Goal: Information Seeking & Learning: Learn about a topic

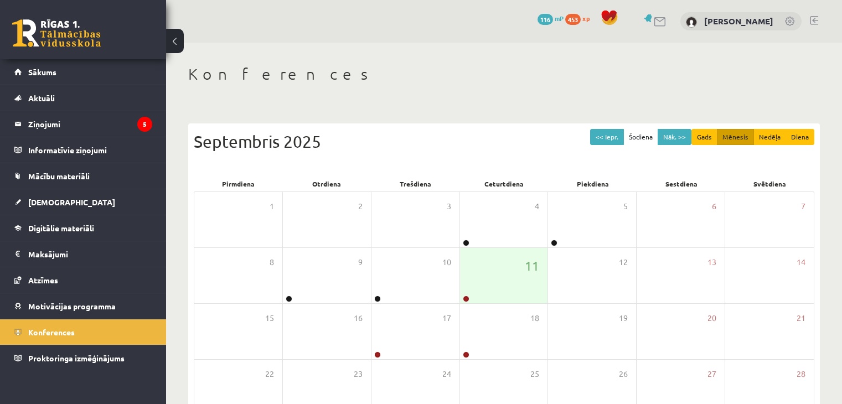
scroll to position [111, 0]
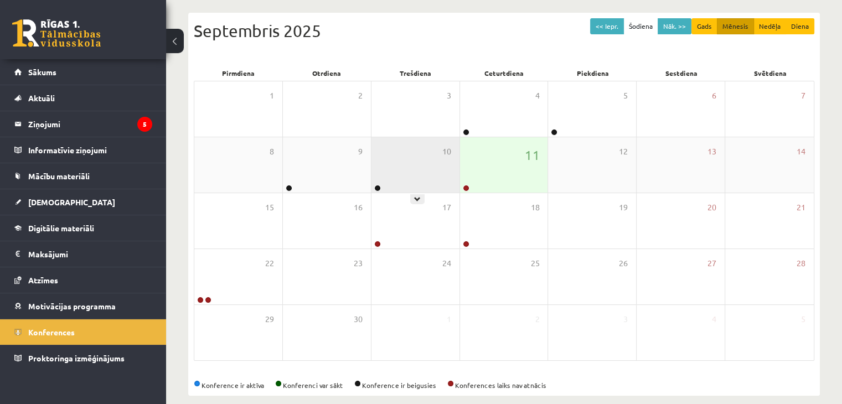
click at [422, 154] on div "10" at bounding box center [415, 164] width 88 height 55
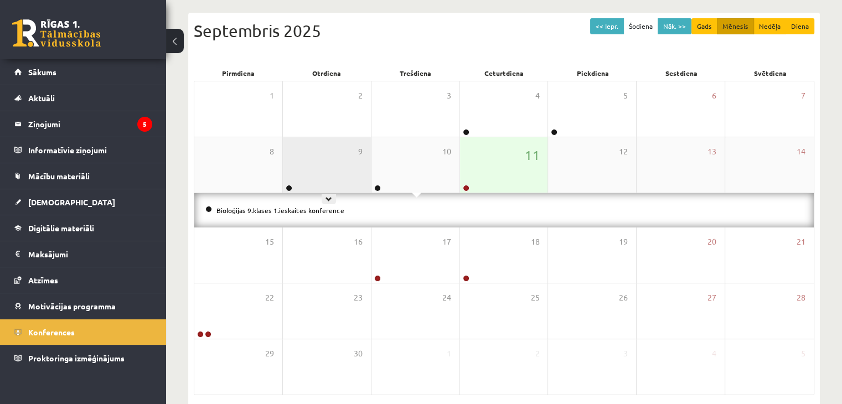
click at [323, 162] on div "9" at bounding box center [327, 164] width 88 height 55
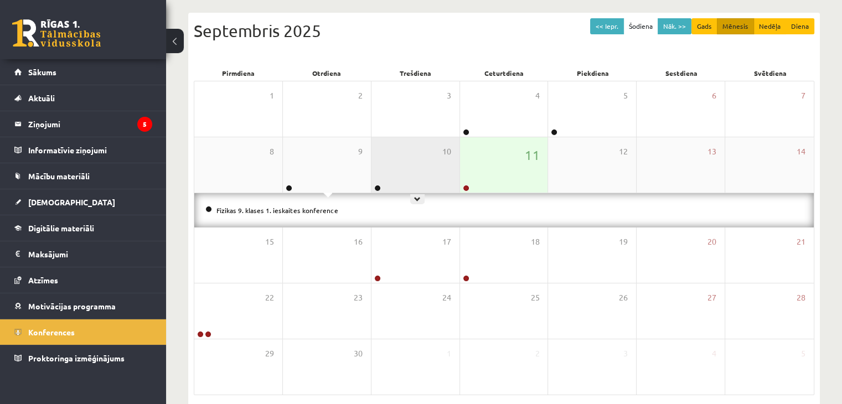
click at [431, 171] on div "10" at bounding box center [415, 164] width 88 height 55
click at [503, 172] on div "11" at bounding box center [504, 164] width 88 height 55
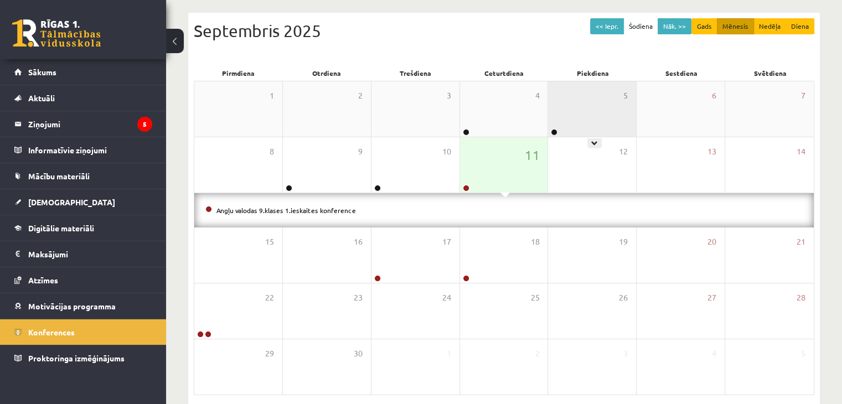
click at [574, 103] on div "5" at bounding box center [592, 108] width 88 height 55
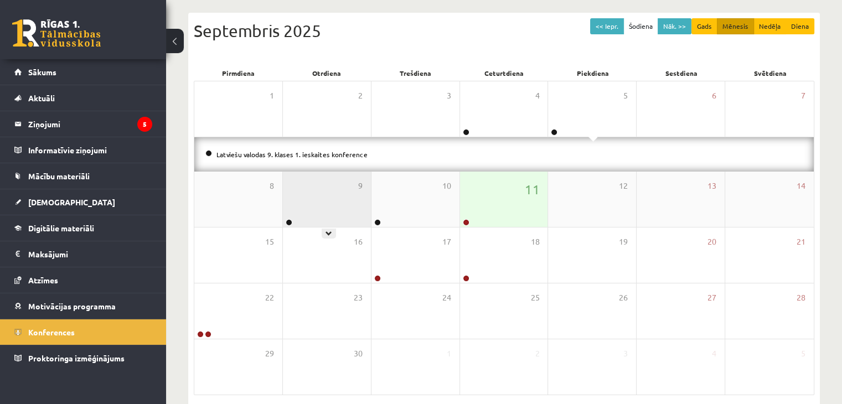
click at [317, 219] on div "9" at bounding box center [327, 199] width 88 height 55
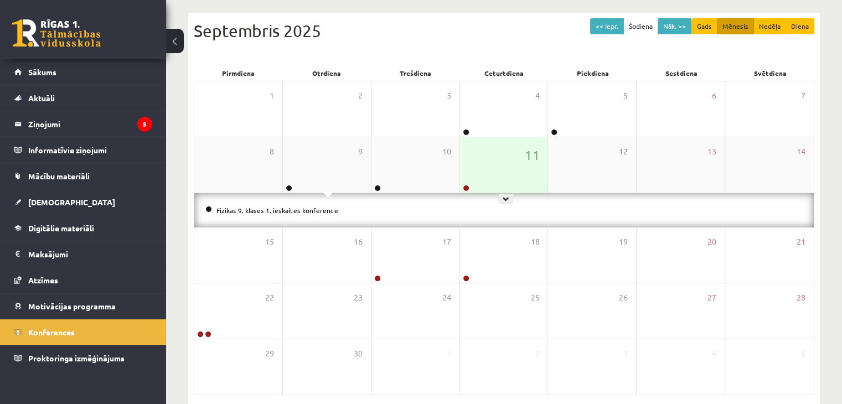
click at [474, 175] on div "11" at bounding box center [504, 164] width 88 height 55
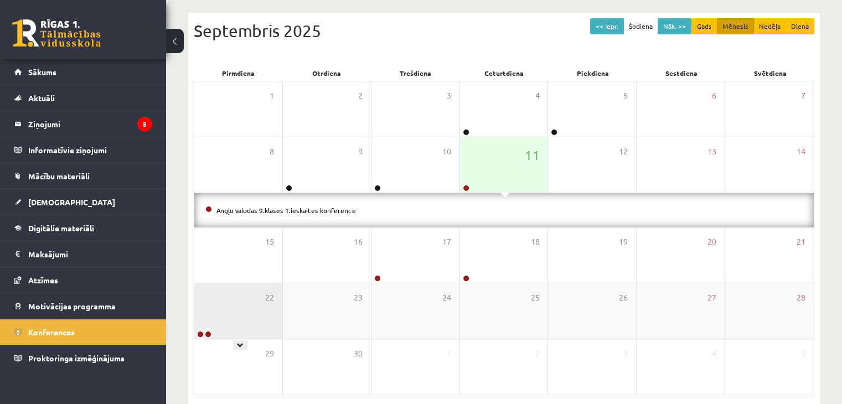
click at [245, 291] on div "22" at bounding box center [238, 310] width 88 height 55
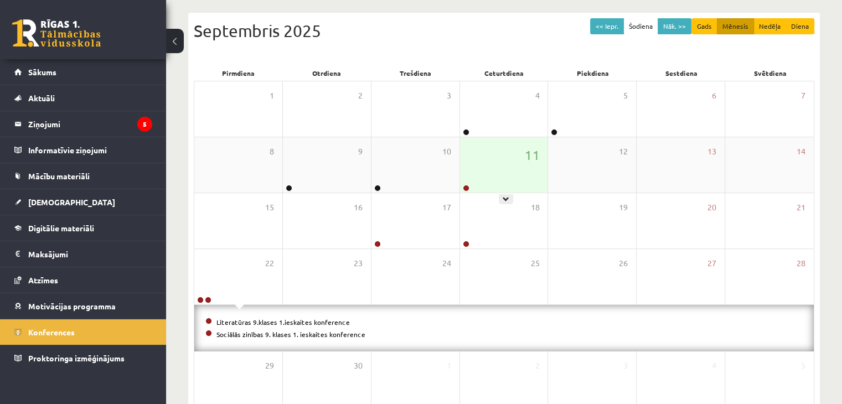
click at [485, 180] on div "11" at bounding box center [504, 164] width 88 height 55
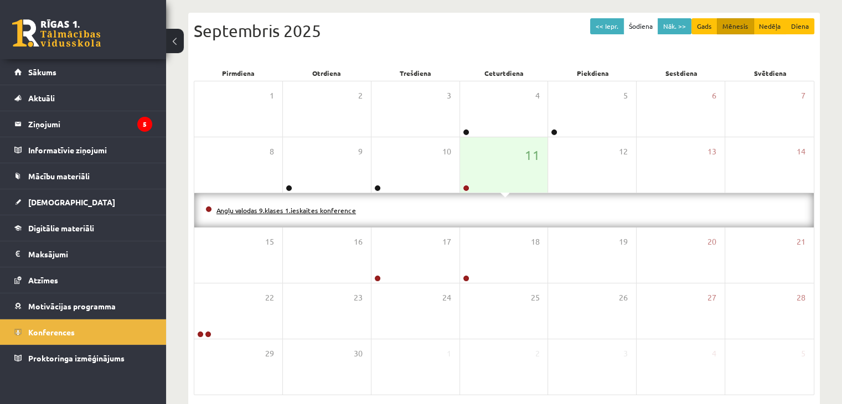
click at [291, 209] on li "Angļu valodas 9.klases 1.ieskaites konference" at bounding box center [503, 210] width 597 height 12
click at [291, 209] on link "Angļu valodas 9.klases 1.ieskaites konference" at bounding box center [285, 210] width 139 height 9
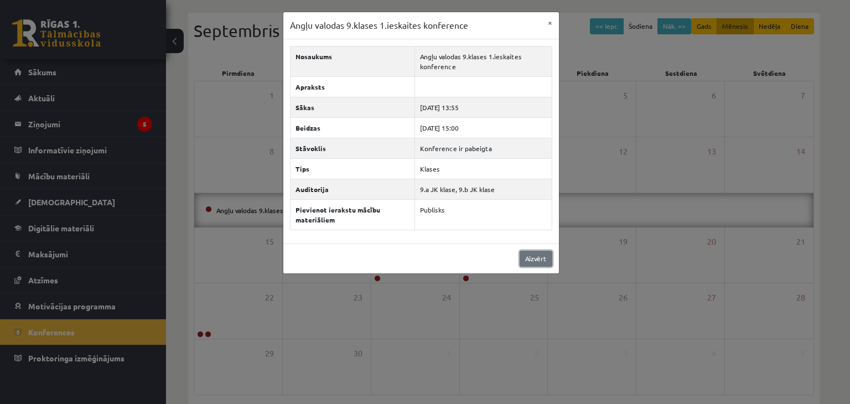
click at [535, 260] on link "Aizvērt" at bounding box center [536, 259] width 33 height 16
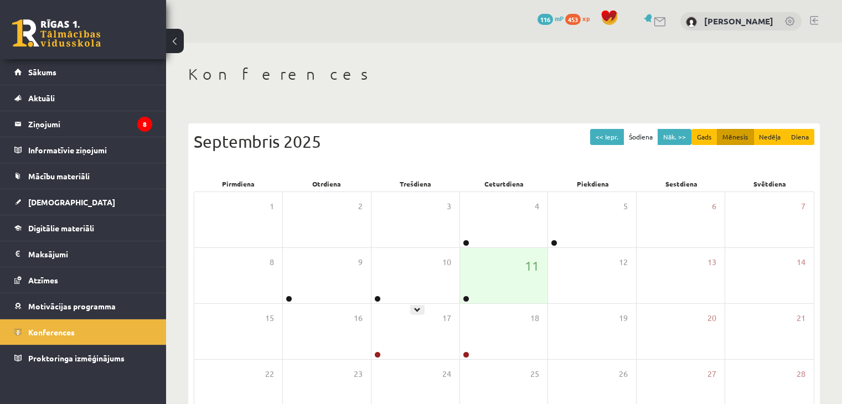
scroll to position [111, 0]
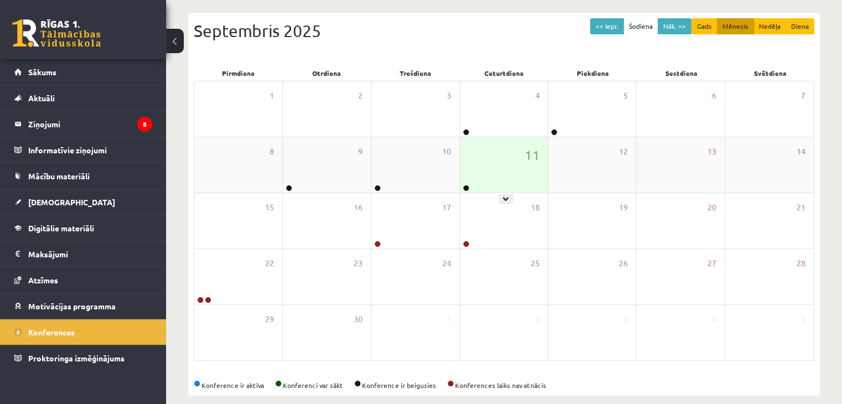
click at [480, 188] on div "11" at bounding box center [504, 164] width 88 height 55
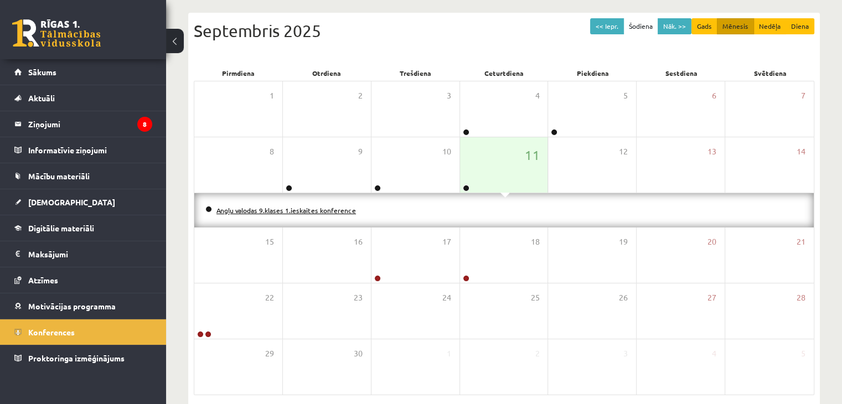
click at [330, 212] on link "Angļu valodas 9.klases 1.ieskaites konference" at bounding box center [285, 210] width 139 height 9
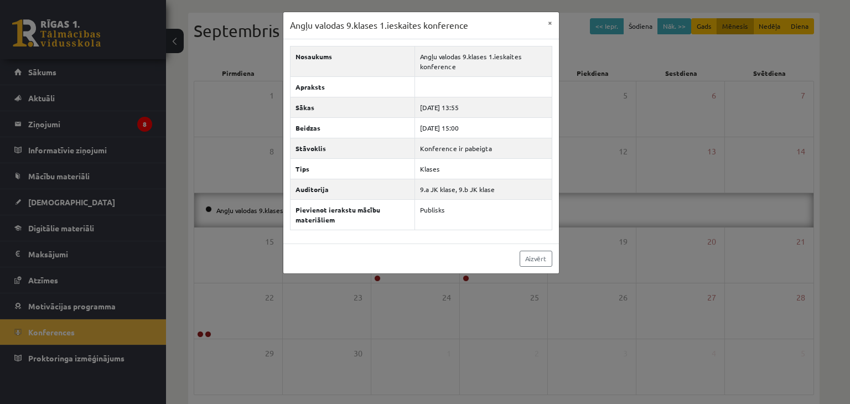
click at [532, 268] on div "Aizvērt" at bounding box center [421, 259] width 276 height 30
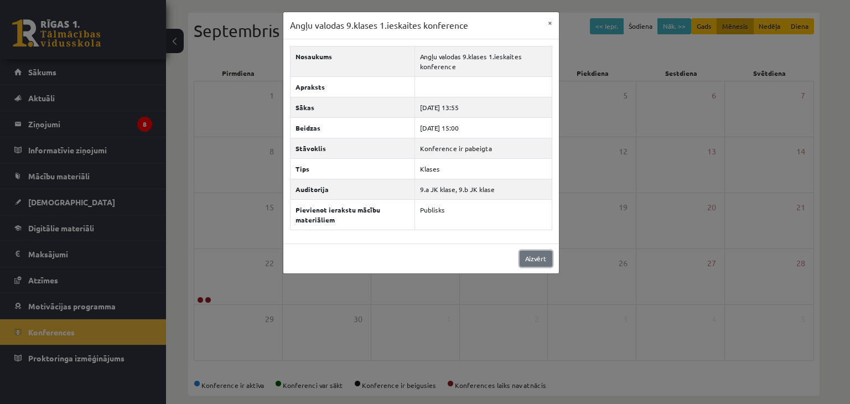
click at [540, 257] on link "Aizvērt" at bounding box center [536, 259] width 33 height 16
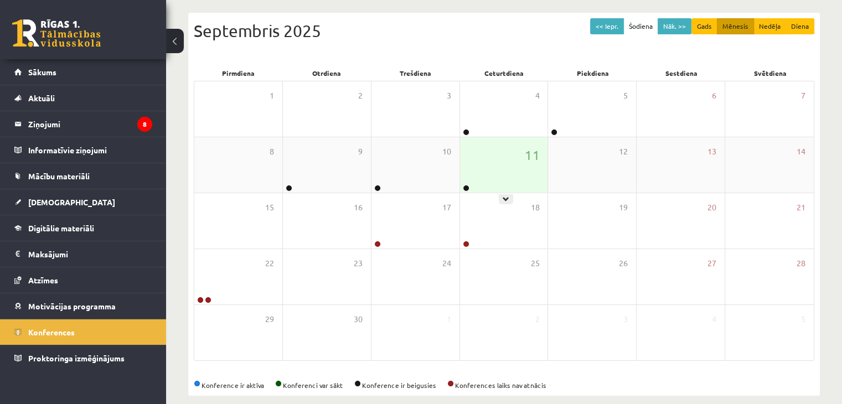
click at [513, 180] on div "11" at bounding box center [504, 164] width 88 height 55
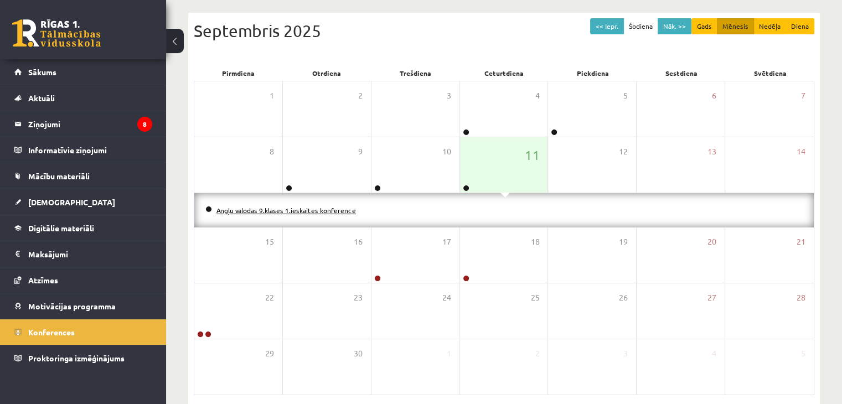
click at [332, 213] on link "Angļu valodas 9.klases 1.ieskaites konference" at bounding box center [285, 210] width 139 height 9
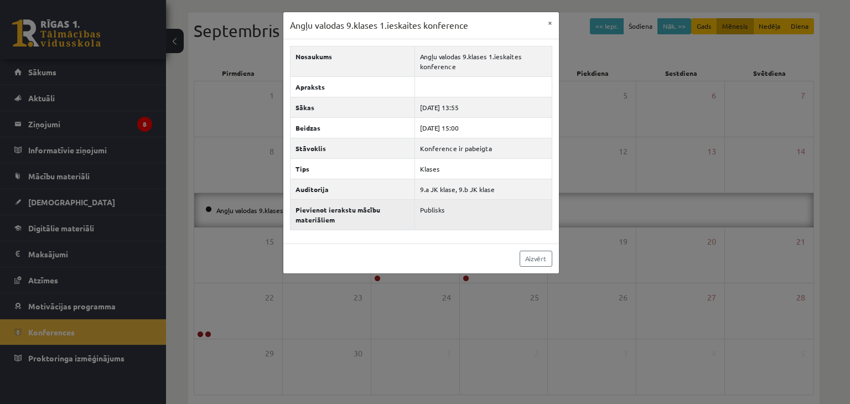
click at [456, 214] on td "Publisks" at bounding box center [483, 214] width 137 height 30
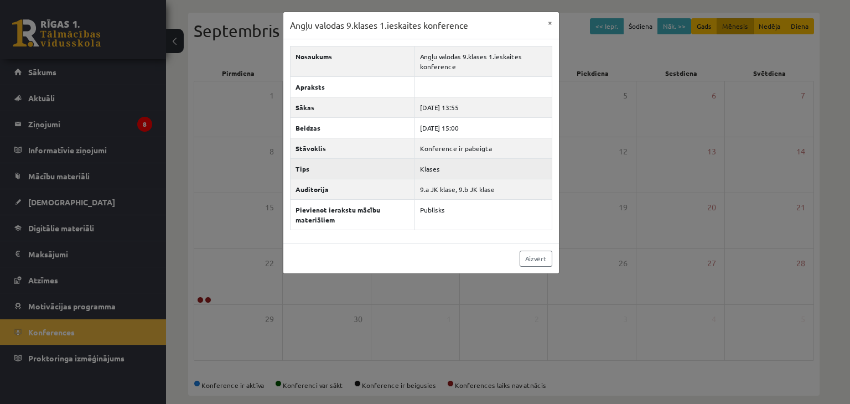
click at [484, 162] on td "Klases" at bounding box center [483, 168] width 137 height 20
click at [481, 155] on td "Konference ir pabeigta" at bounding box center [483, 148] width 137 height 20
click at [481, 146] on td "Konference ir pabeigta" at bounding box center [483, 148] width 137 height 20
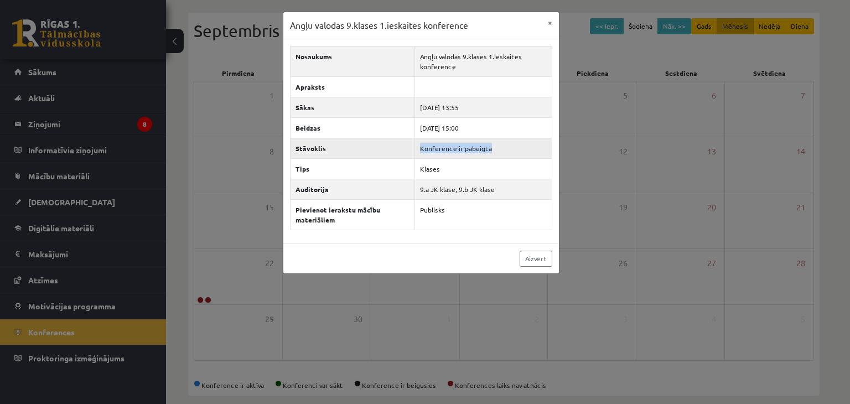
drag, startPoint x: 514, startPoint y: 150, endPoint x: 401, endPoint y: 154, distance: 112.4
click at [401, 154] on tr "Stāvoklis Konference ir pabeigta" at bounding box center [421, 148] width 262 height 20
click at [469, 251] on div "Aizvērt" at bounding box center [421, 259] width 276 height 30
click at [551, 24] on button "×" at bounding box center [550, 22] width 18 height 21
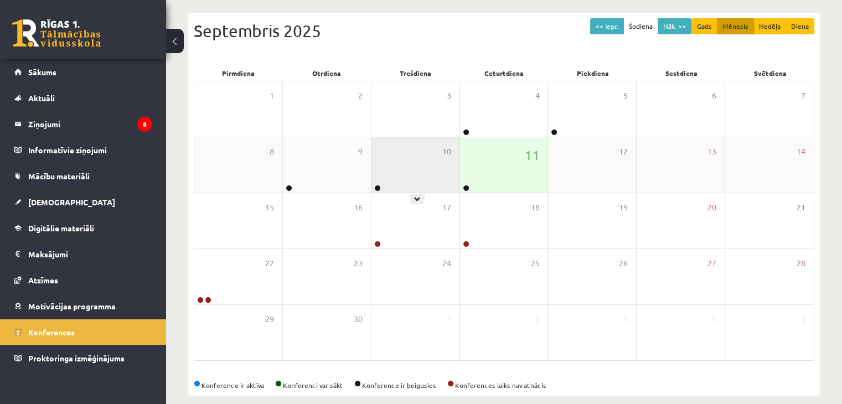
click at [405, 169] on div "10" at bounding box center [415, 164] width 88 height 55
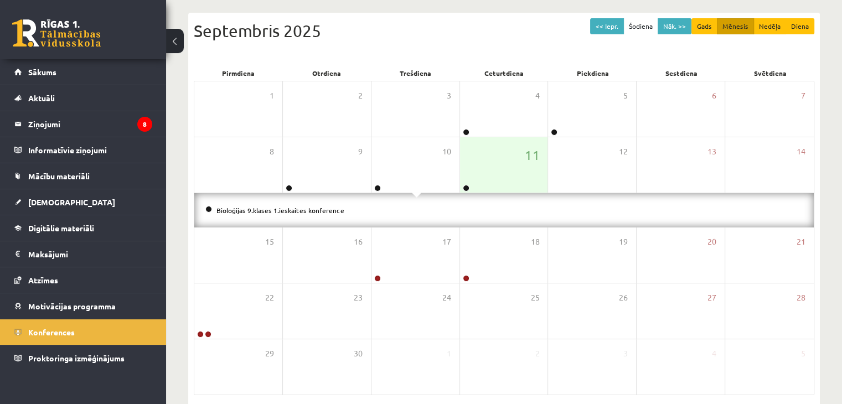
click at [319, 214] on li "Bioloģijas 9.klases 1.ieskaites konference" at bounding box center [503, 210] width 597 height 12
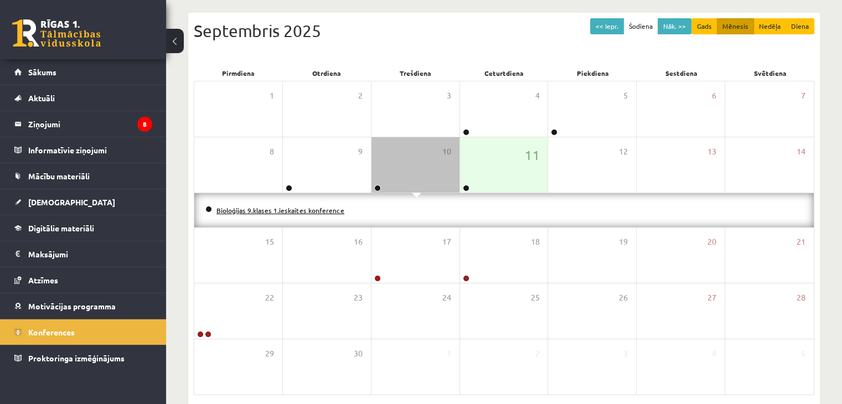
click at [319, 210] on link "Bioloģijas 9.klases 1.ieskaites konference" at bounding box center [280, 210] width 128 height 9
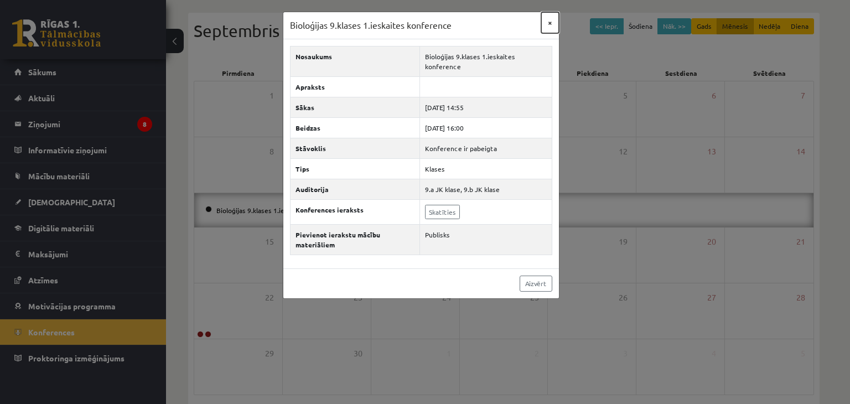
click at [551, 25] on button "×" at bounding box center [550, 22] width 18 height 21
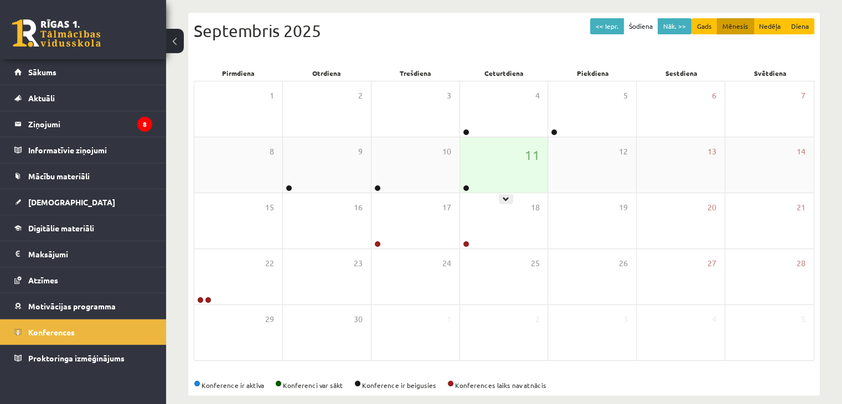
click at [512, 186] on div "11" at bounding box center [504, 164] width 88 height 55
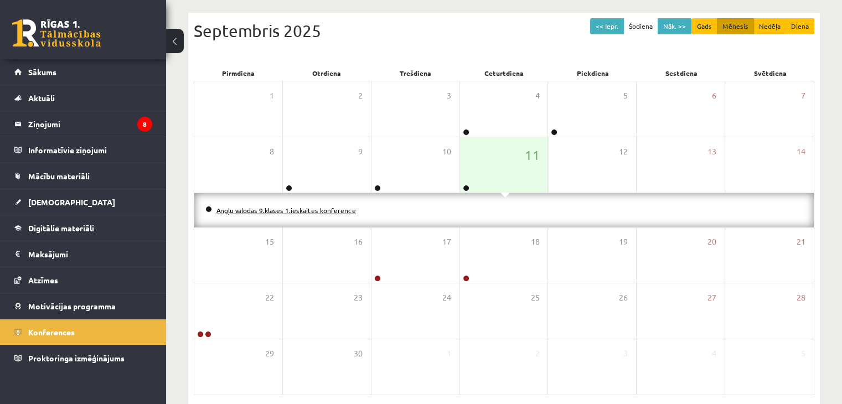
click at [250, 211] on link "Angļu valodas 9.klases 1.ieskaites konference" at bounding box center [285, 210] width 139 height 9
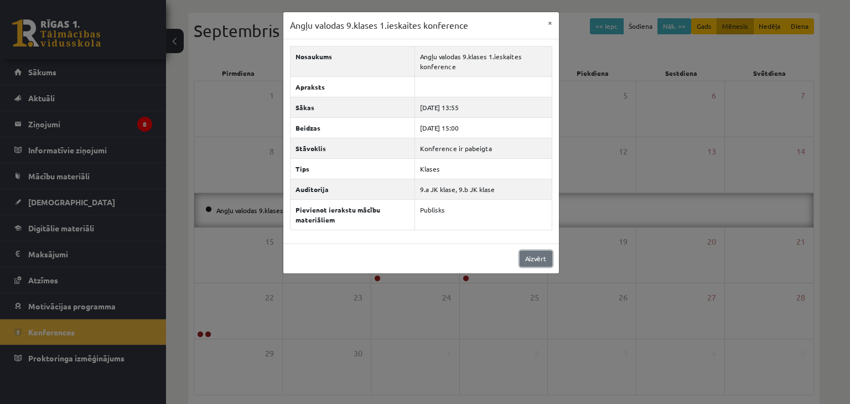
click at [522, 258] on link "Aizvērt" at bounding box center [536, 259] width 33 height 16
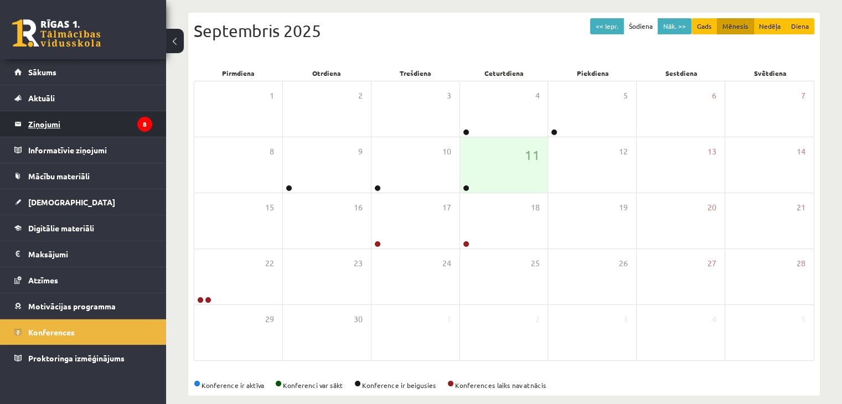
click at [89, 118] on legend "Ziņojumi 8" at bounding box center [90, 123] width 124 height 25
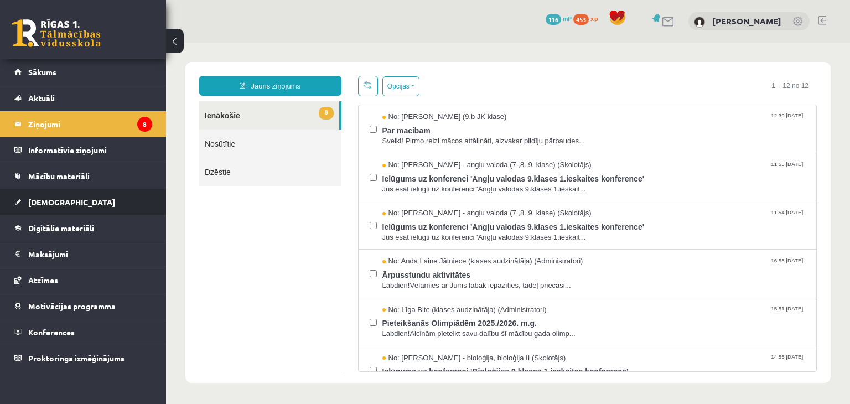
click at [60, 212] on link "[DEMOGRAPHIC_DATA]" at bounding box center [83, 201] width 138 height 25
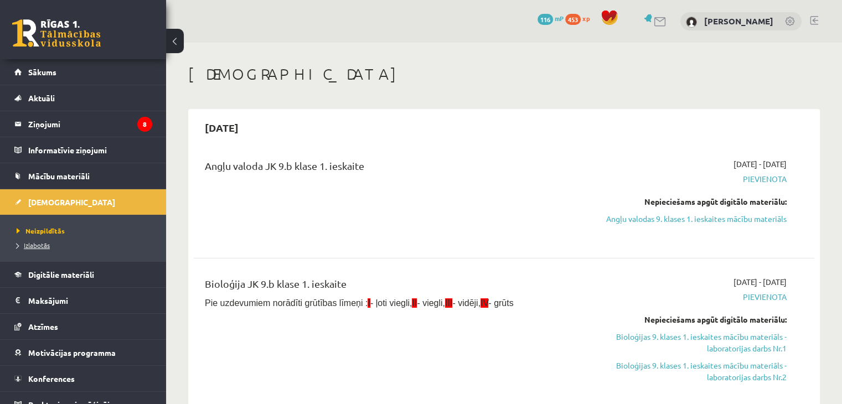
click at [56, 246] on link "Izlabotās" at bounding box center [86, 245] width 138 height 10
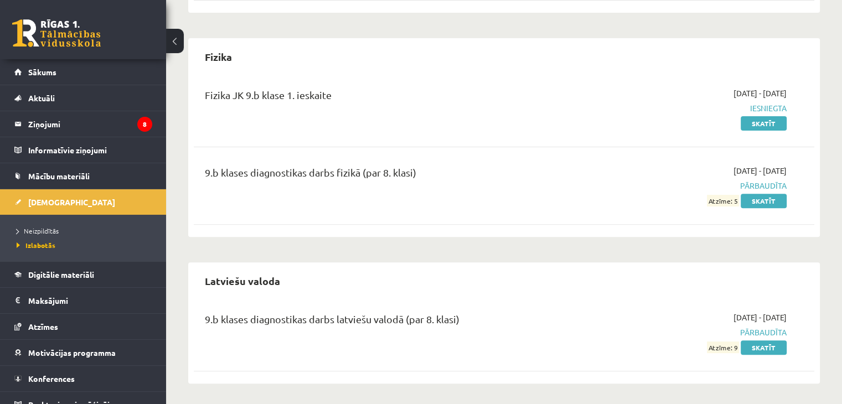
scroll to position [365, 0]
click at [38, 176] on span "Mācību materiāli" at bounding box center [58, 176] width 61 height 10
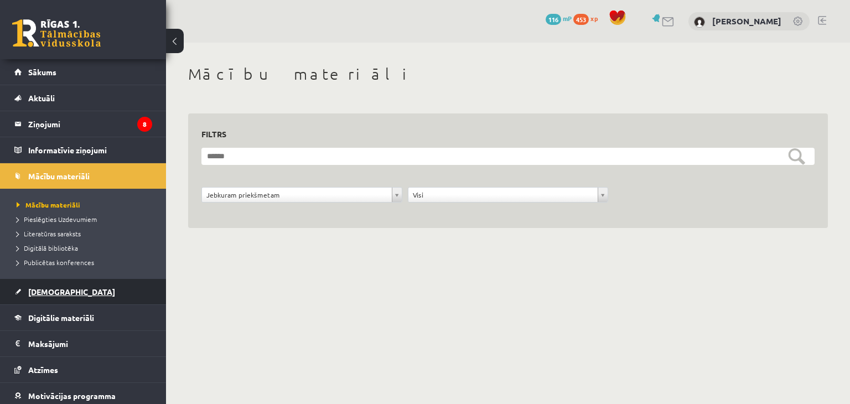
click at [50, 297] on link "[DEMOGRAPHIC_DATA]" at bounding box center [83, 291] width 138 height 25
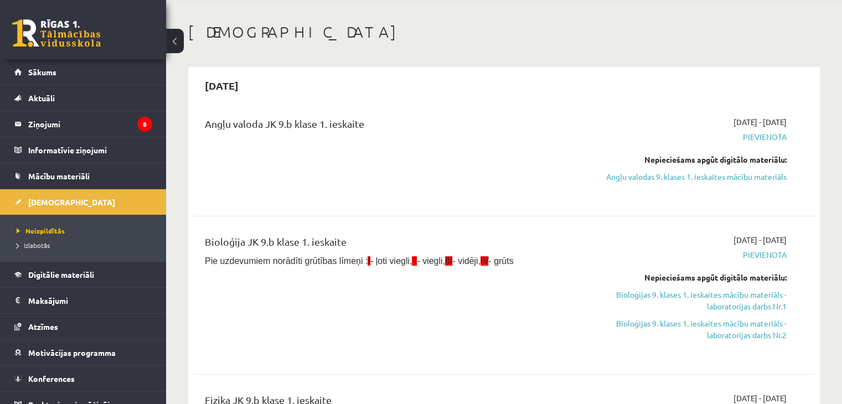
scroll to position [44, 0]
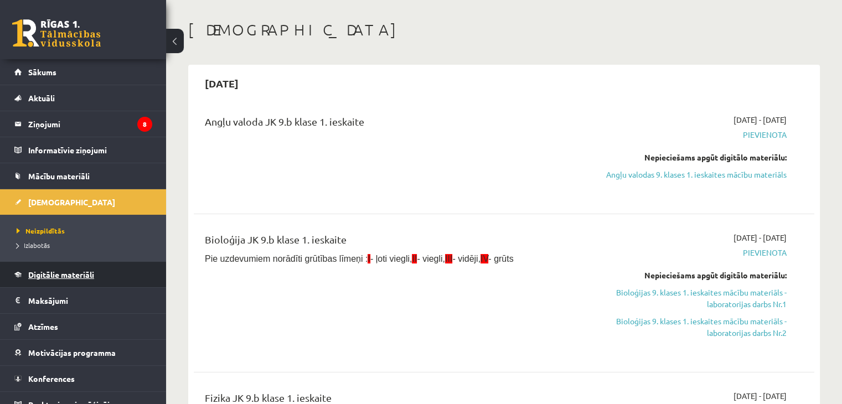
click at [102, 278] on link "Digitālie materiāli" at bounding box center [83, 274] width 138 height 25
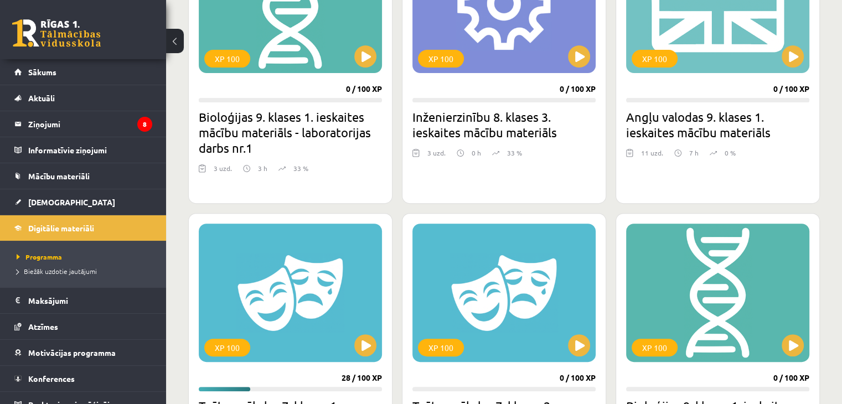
scroll to position [390, 0]
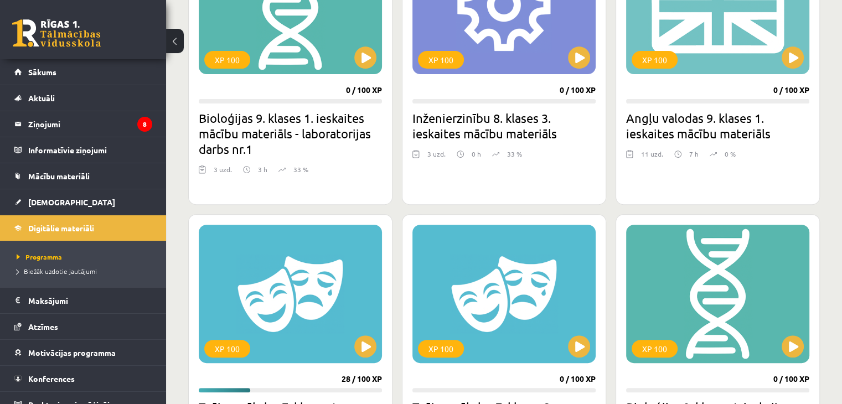
click at [272, 153] on h2 "Bioloģijas 9. klases 1. ieskaites mācību materiāls - laboratorijas darbs nr.1" at bounding box center [290, 133] width 183 height 46
click at [311, 55] on div "XP 100" at bounding box center [290, 5] width 183 height 138
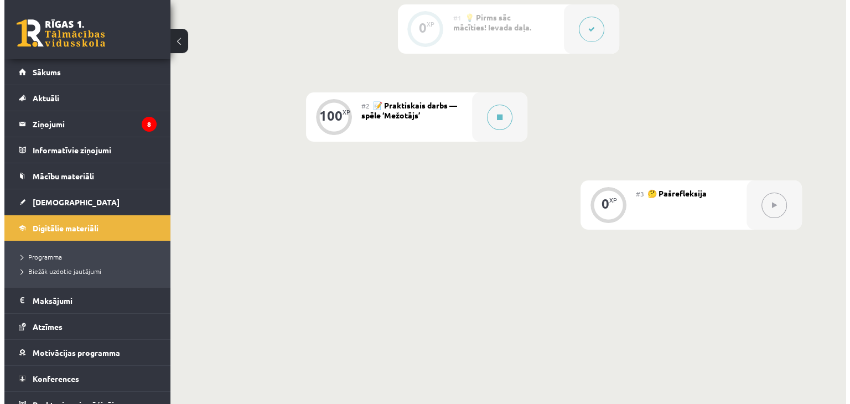
scroll to position [294, 0]
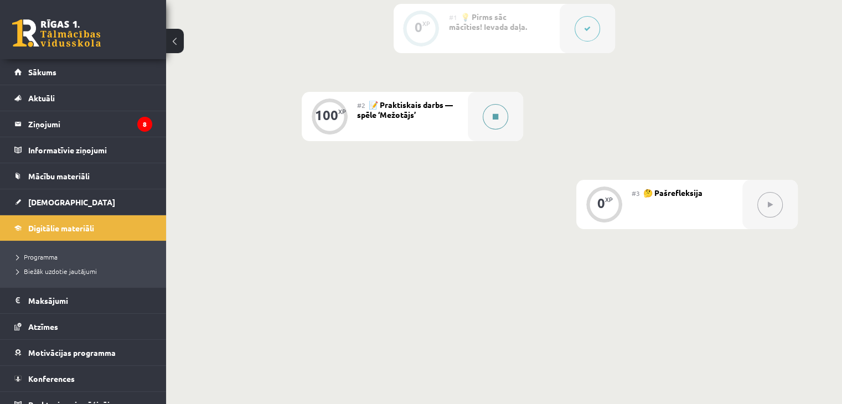
click at [488, 113] on button at bounding box center [495, 116] width 25 height 25
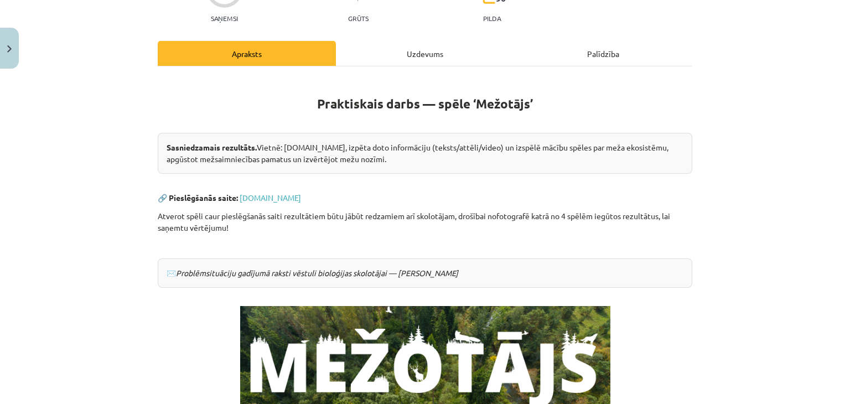
scroll to position [93, 0]
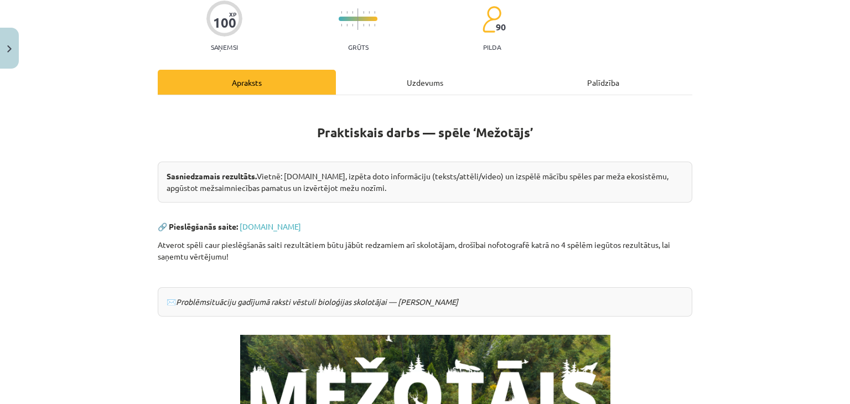
click at [422, 88] on div "Uzdevums" at bounding box center [425, 82] width 178 height 25
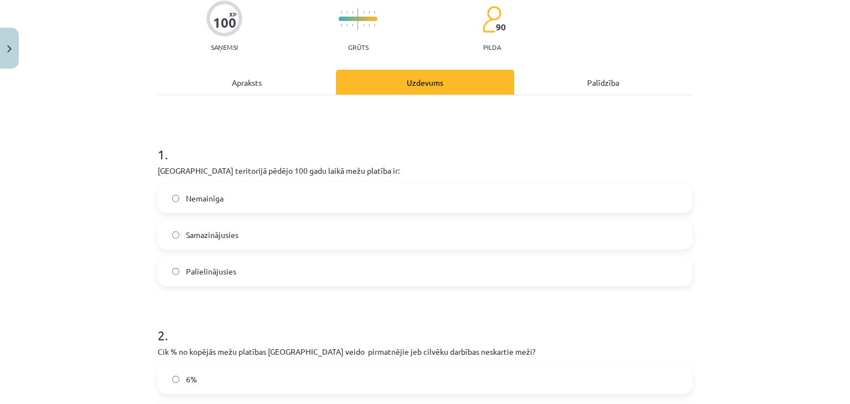
scroll to position [28, 0]
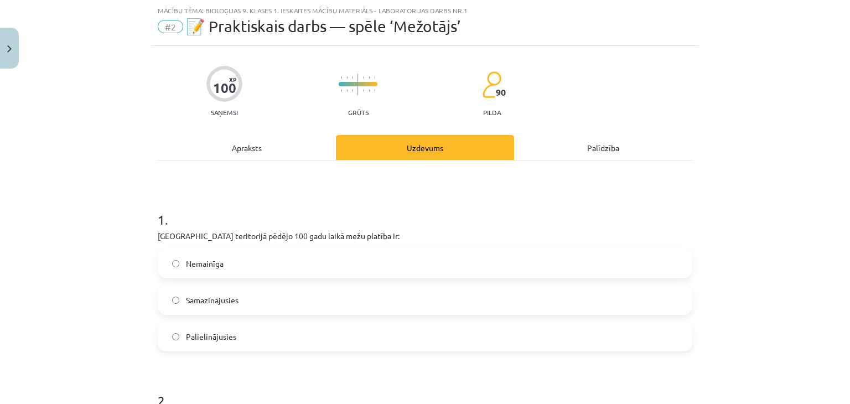
click at [258, 146] on div "Apraksts" at bounding box center [247, 147] width 178 height 25
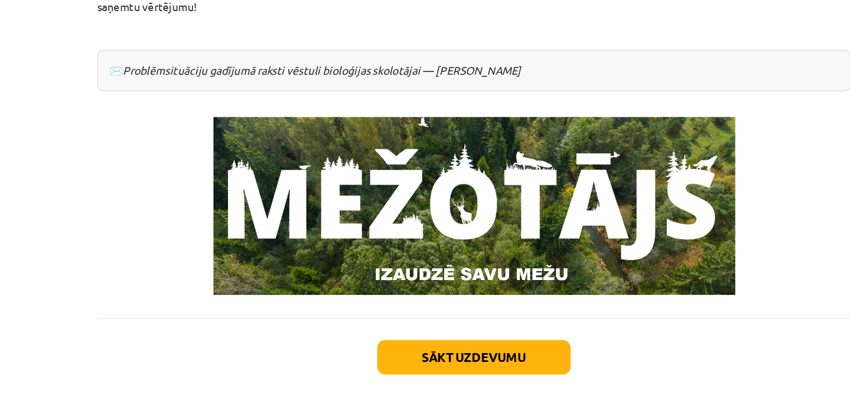
scroll to position [294, 0]
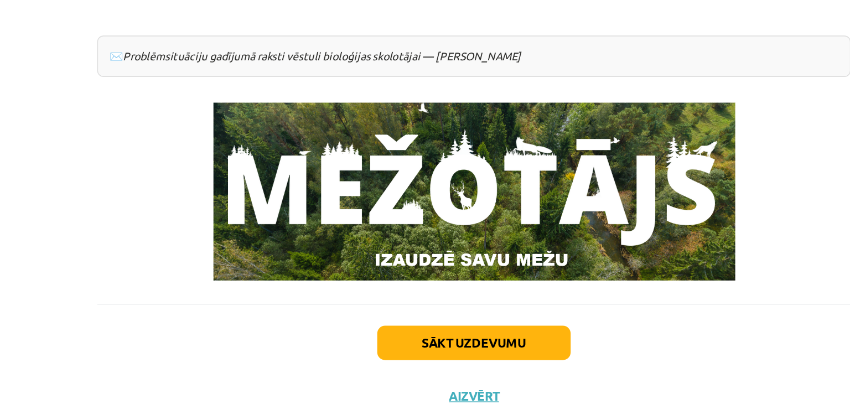
click at [382, 229] on img at bounding box center [425, 214] width 370 height 126
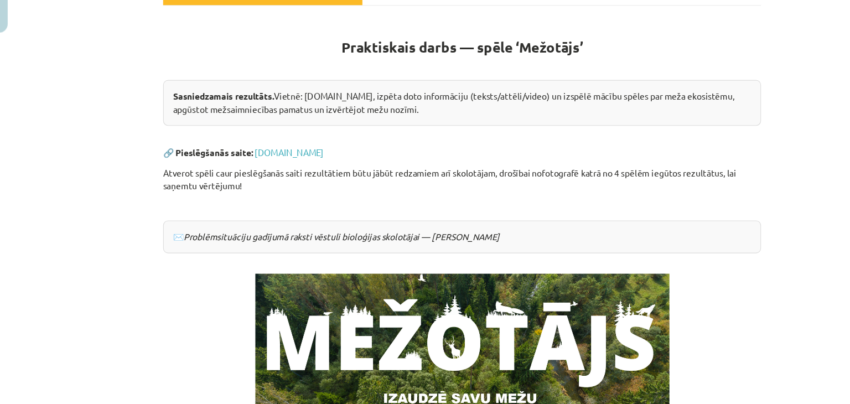
scroll to position [142, 0]
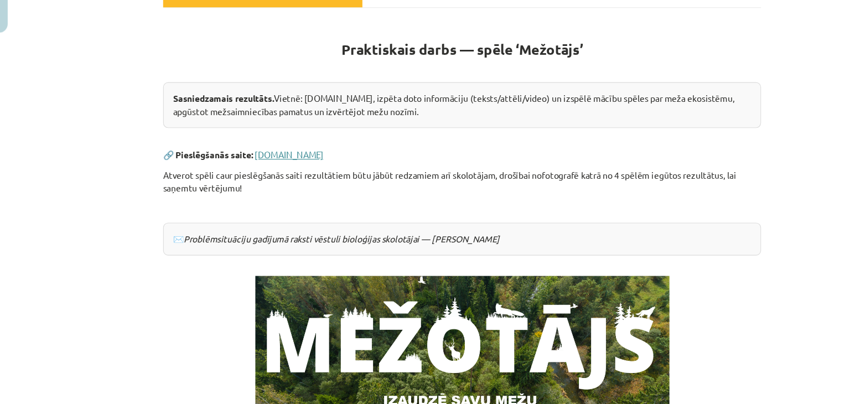
click at [281, 174] on link "www.mezotajs.lv" at bounding box center [270, 178] width 61 height 10
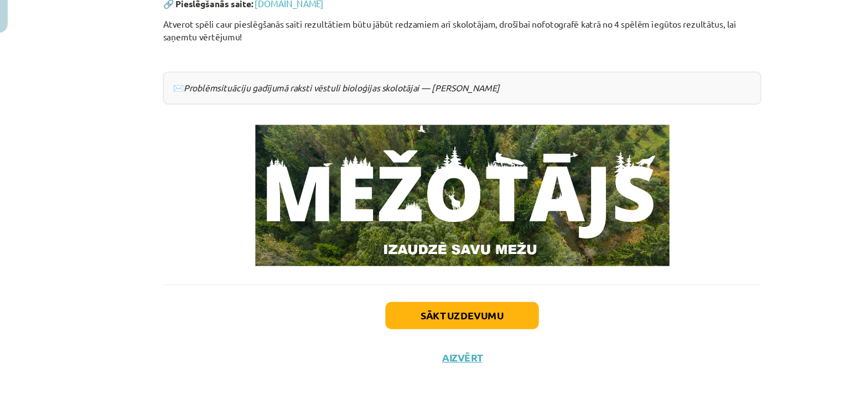
scroll to position [294, 0]
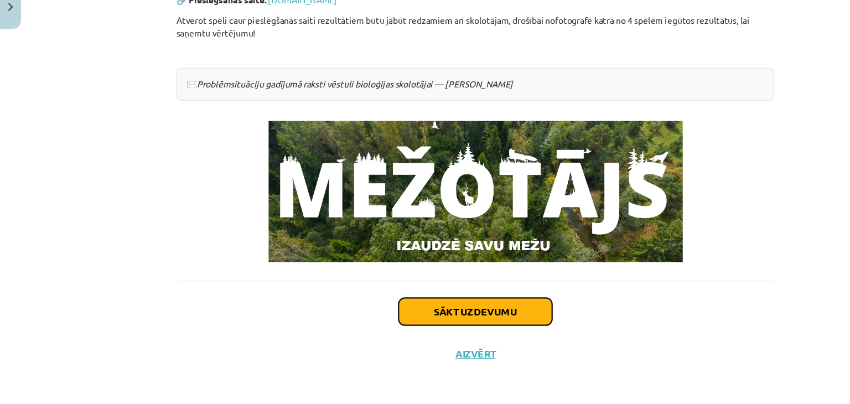
click at [439, 310] on button "Sākt uzdevumu" at bounding box center [424, 321] width 137 height 24
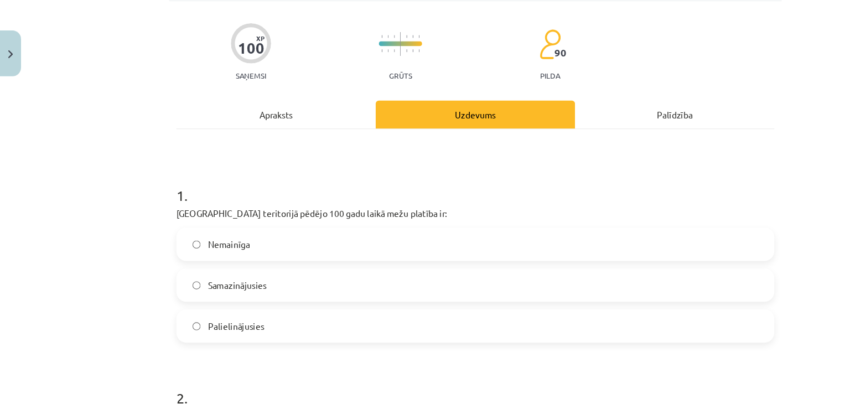
scroll to position [71, 0]
click at [325, 292] on label "Palielinājusies" at bounding box center [425, 293] width 532 height 28
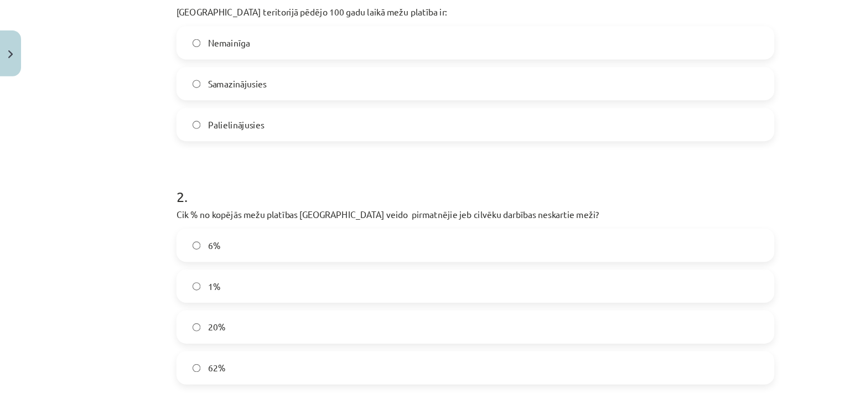
scroll to position [255, 0]
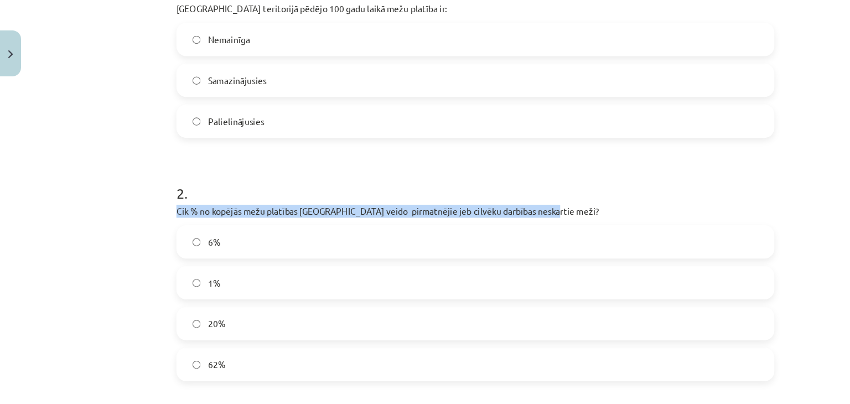
drag, startPoint x: 151, startPoint y: 189, endPoint x: 488, endPoint y: 194, distance: 336.5
copy p "Cik % no kopējās mežu platības Latvijā veido pirmatnējie jeb cilvēku darbības n…"
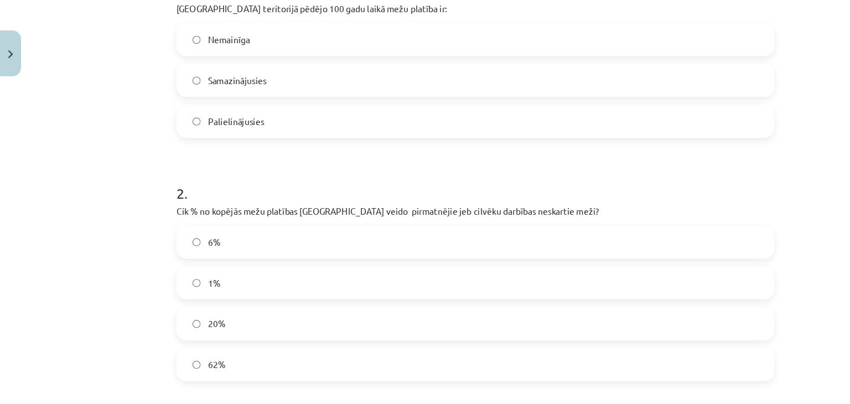
click at [267, 251] on label "1%" at bounding box center [425, 254] width 532 height 28
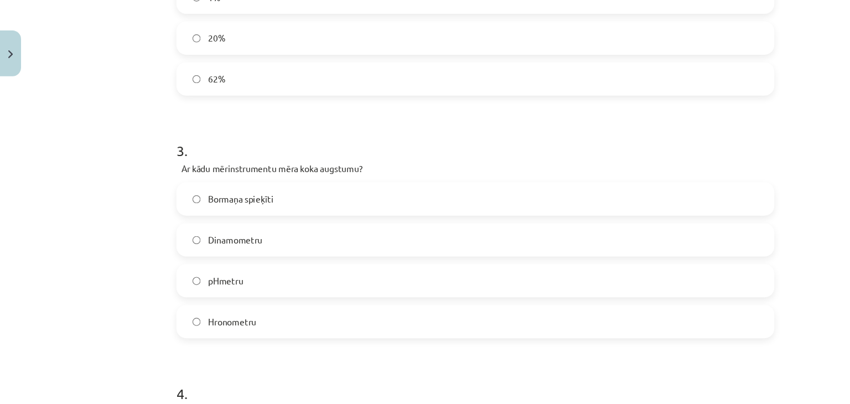
scroll to position [511, 0]
drag, startPoint x: 157, startPoint y: 148, endPoint x: 308, endPoint y: 148, distance: 151.1
click at [308, 148] on p "Ar kādu mērinstrumentu mēra koka augstumu?" at bounding box center [427, 151] width 530 height 12
click at [327, 154] on p "Ar kādu mērinstrumentu mēra koka augstumu?" at bounding box center [427, 151] width 530 height 12
drag, startPoint x: 324, startPoint y: 148, endPoint x: 142, endPoint y: 151, distance: 182.1
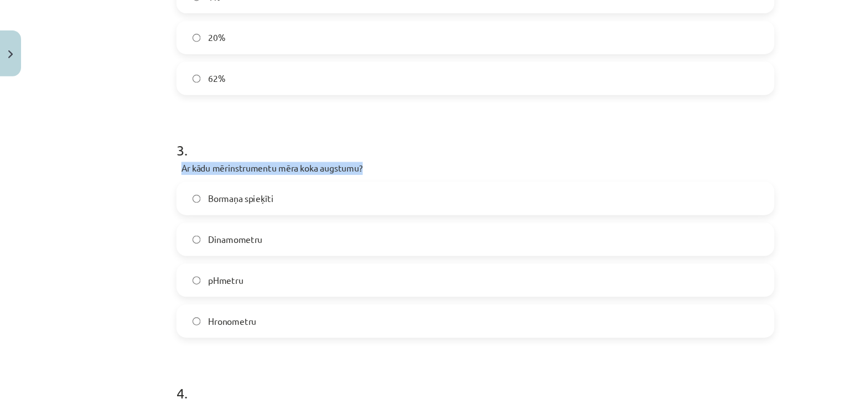
click at [142, 151] on div "Mācību tēma: Bioloģijas 9. klases 1. ieskaites mācību materiāls - laboratorijas…" at bounding box center [425, 202] width 850 height 404
copy p "Ar kādu mērinstrumentu mēra koka augstumu?"
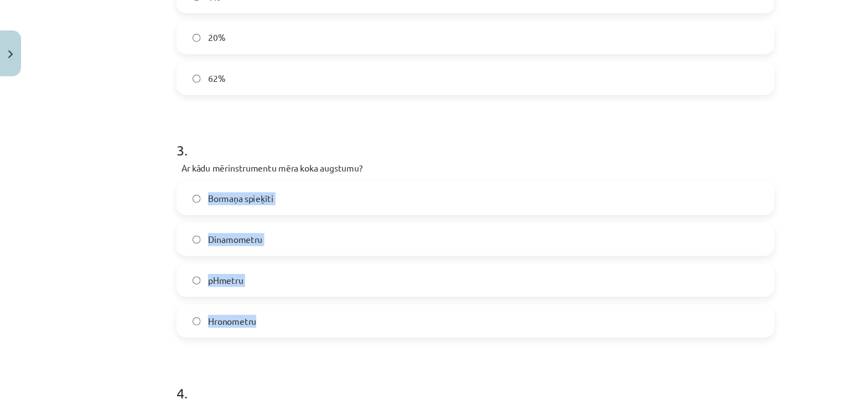
drag, startPoint x: 152, startPoint y: 174, endPoint x: 293, endPoint y: 296, distance: 186.0
click at [293, 296] on div "100 XP Saņemsi Grūts 90 pilda Apraksts Uzdevums Palīdzība 1 . Latvijas teritori…" at bounding box center [425, 200] width 548 height 1276
copy div "Bormaņa spieķīti Dinamometru pHmetru Hronometru"
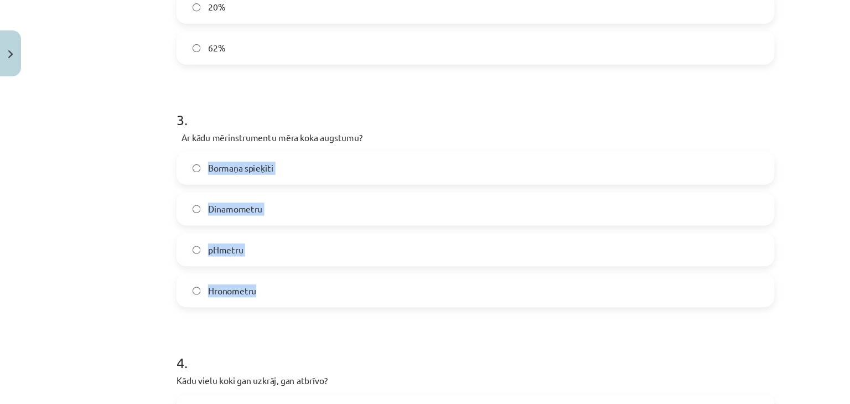
scroll to position [541, 0]
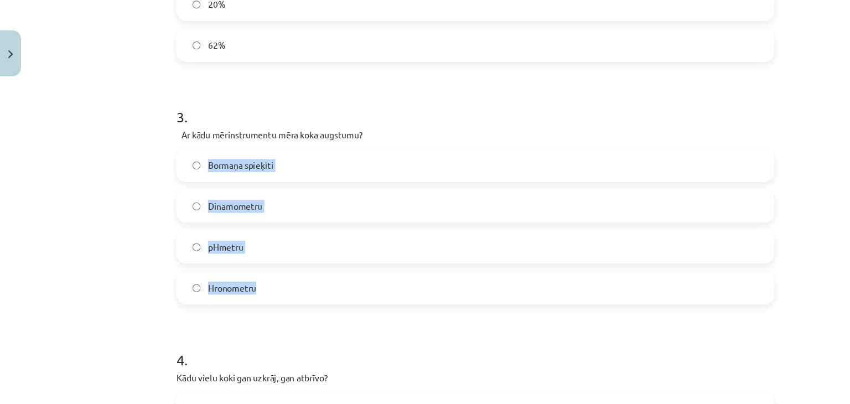
click at [90, 184] on div "Mācību tēma: Bioloģijas 9. klases 1. ieskaites mācību materiāls - laboratorijas…" at bounding box center [425, 202] width 850 height 404
click at [246, 159] on label "Bormaņa spieķīti" at bounding box center [425, 148] width 532 height 28
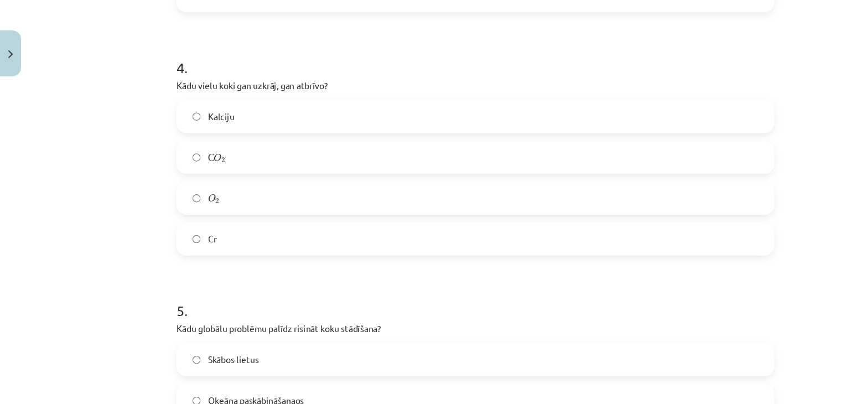
scroll to position [802, 0]
drag, startPoint x: 149, startPoint y: 76, endPoint x: 305, endPoint y: 74, distance: 156.6
copy p "Kādu vielu koki gan uzkrāj, gan atbrīvo?"
click at [224, 145] on label "С O 2 С O 2" at bounding box center [425, 141] width 532 height 28
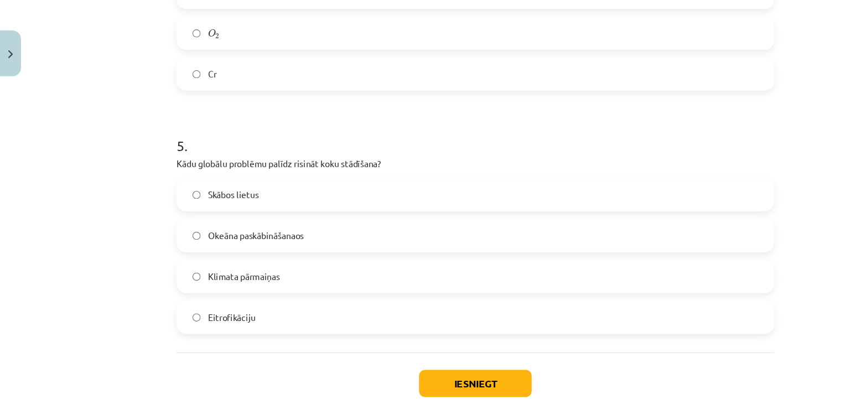
scroll to position [972, 0]
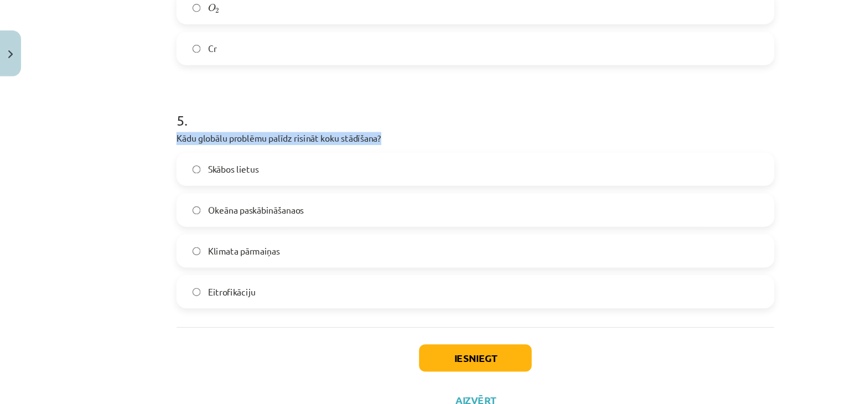
drag, startPoint x: 150, startPoint y: 122, endPoint x: 349, endPoint y: 128, distance: 198.8
copy p "Kādu globālu problēmu palīdz risināt koku stādīšana?"
click at [282, 220] on label "Klimata pārmaiņas" at bounding box center [425, 225] width 532 height 28
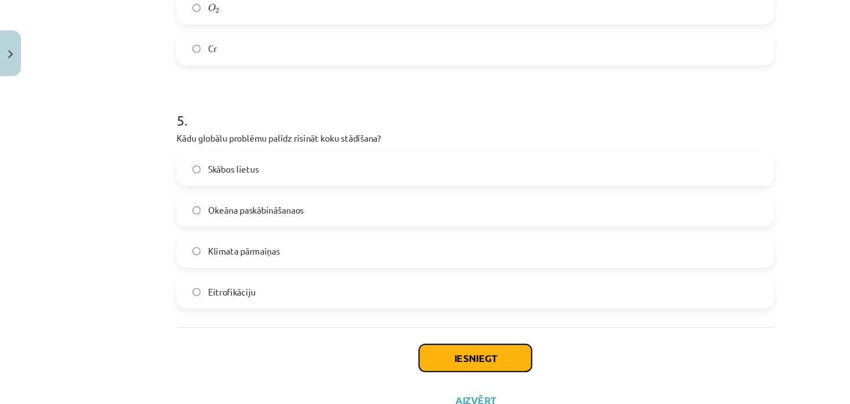
click at [443, 315] on button "Iesniegt" at bounding box center [425, 320] width 101 height 24
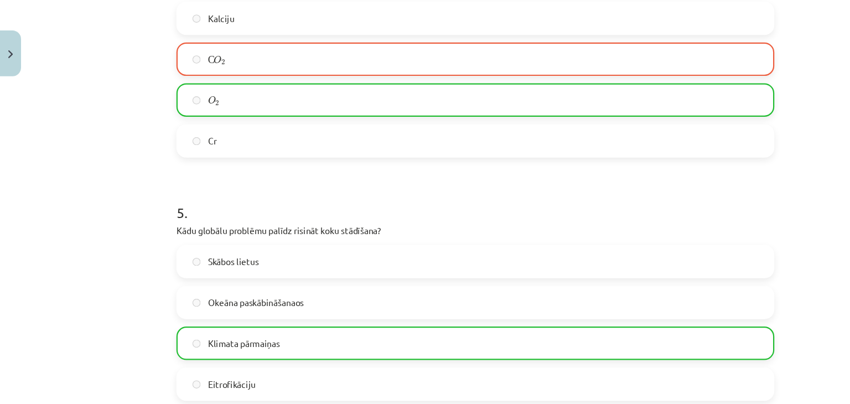
scroll to position [1007, 0]
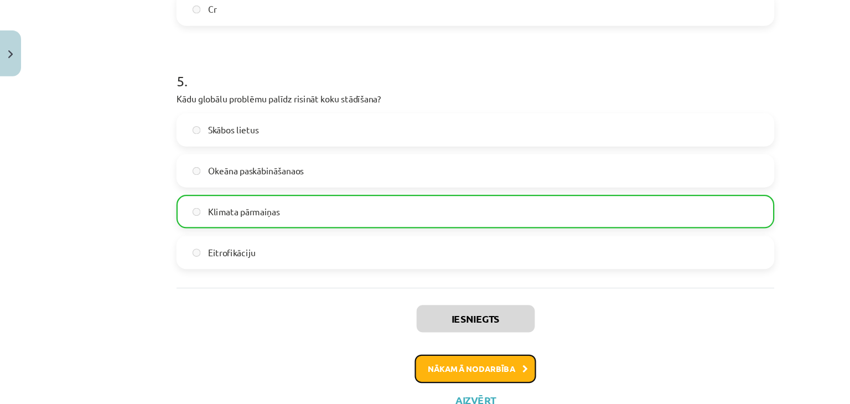
click at [429, 341] on button "Nākamā nodarbība" at bounding box center [425, 330] width 108 height 25
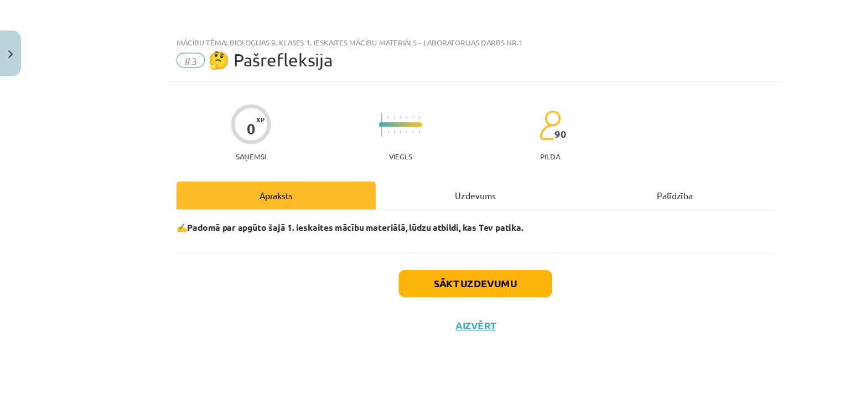
scroll to position [294, 0]
click at [397, 248] on button "Sākt uzdevumu" at bounding box center [424, 254] width 137 height 24
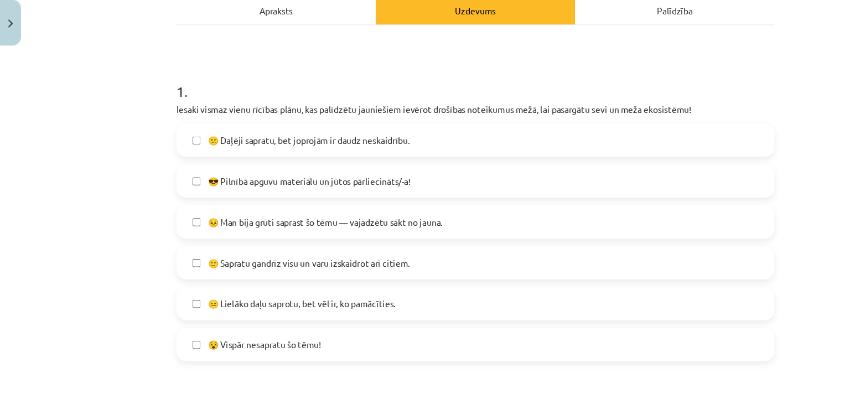
scroll to position [138, 0]
click at [329, 295] on span "😐 Lielāko daļu saprotu, bet vēl ir, ko pamācīties." at bounding box center [270, 299] width 168 height 12
click at [359, 267] on span "🙂 Sapratu gandrīz visu un varu izskaidrot arī citiem." at bounding box center [276, 263] width 180 height 12
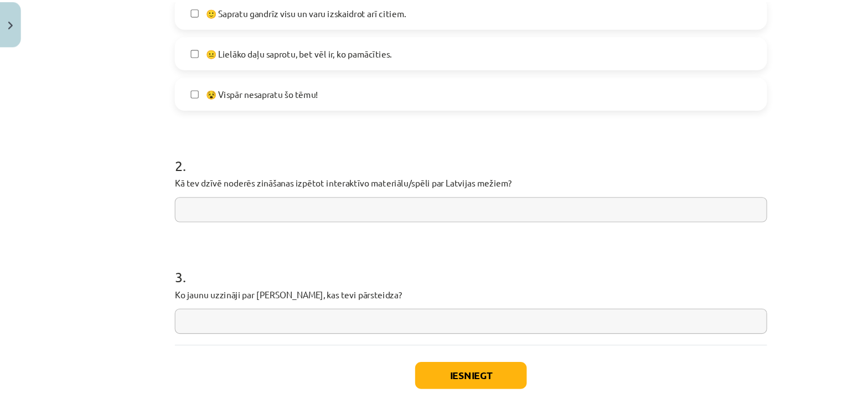
scroll to position [363, 0]
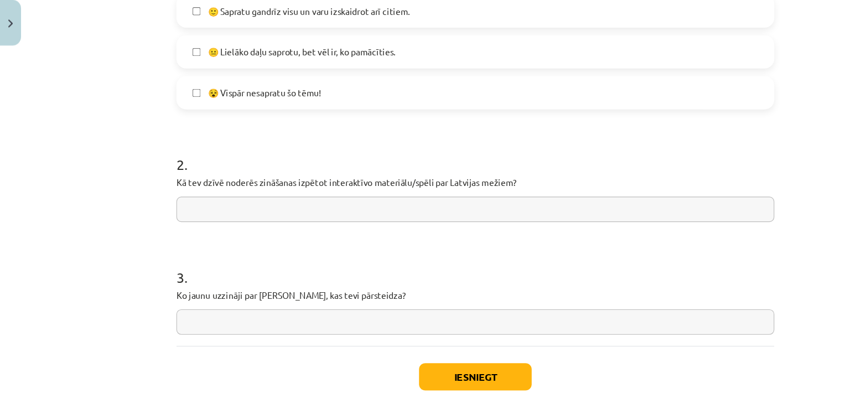
click at [258, 213] on input "text" at bounding box center [425, 215] width 535 height 23
type input "**********"
click at [256, 323] on input "text" at bounding box center [425, 315] width 535 height 23
type input "**********"
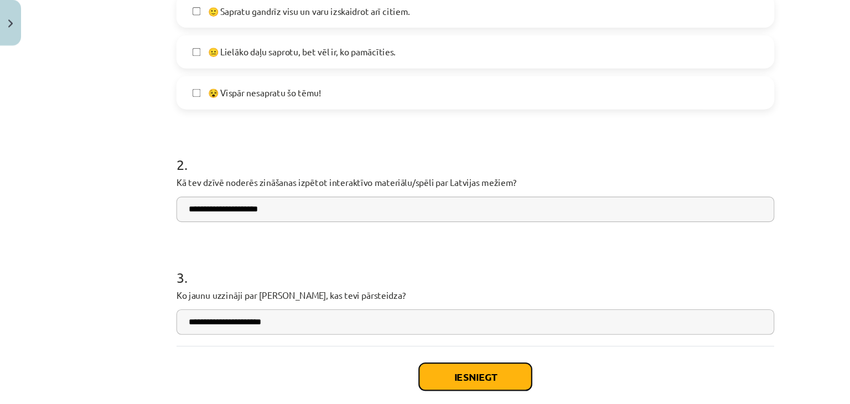
click at [406, 356] on button "Iesniegt" at bounding box center [425, 365] width 101 height 24
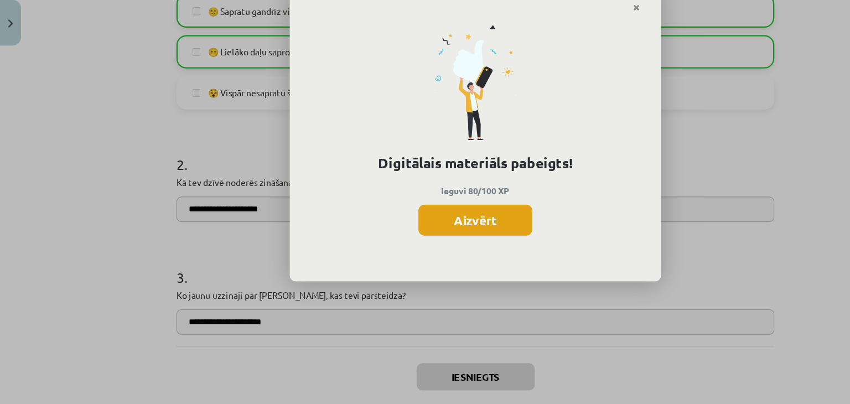
click at [429, 223] on button "Aizvērt" at bounding box center [425, 225] width 102 height 28
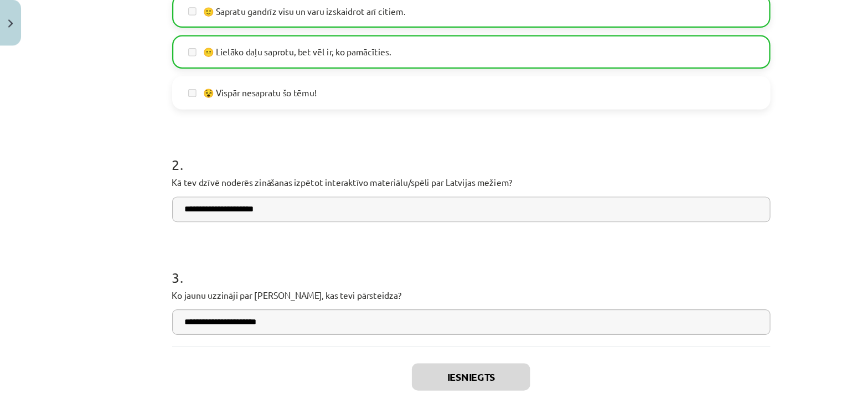
scroll to position [407, 0]
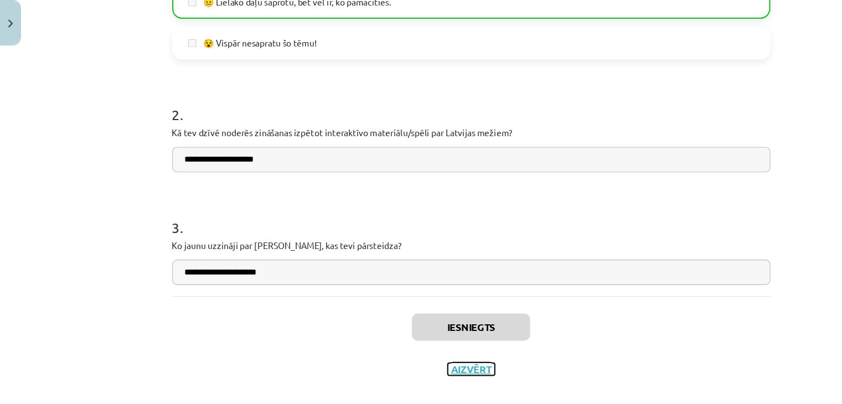
drag, startPoint x: 411, startPoint y: 361, endPoint x: 414, endPoint y: 366, distance: 5.7
click at [414, 366] on div "Iesniegts Aizvērt" at bounding box center [421, 331] width 535 height 77
click at [408, 358] on button "Aizvērt" at bounding box center [421, 358] width 42 height 11
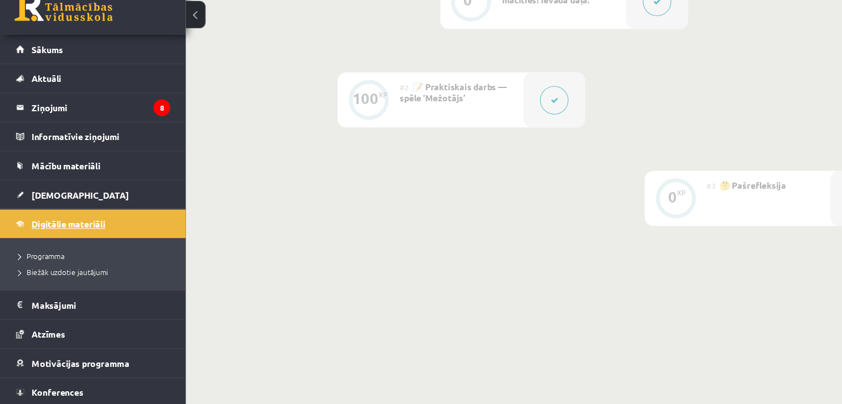
click at [75, 224] on span "Digitālie materiāli" at bounding box center [61, 228] width 66 height 10
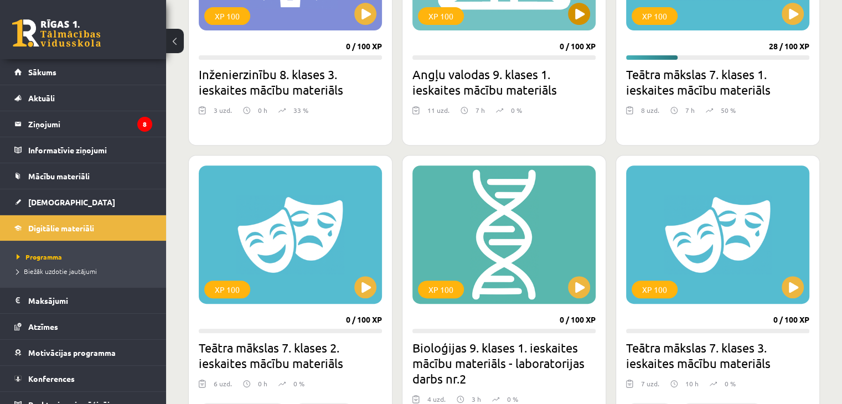
scroll to position [436, 0]
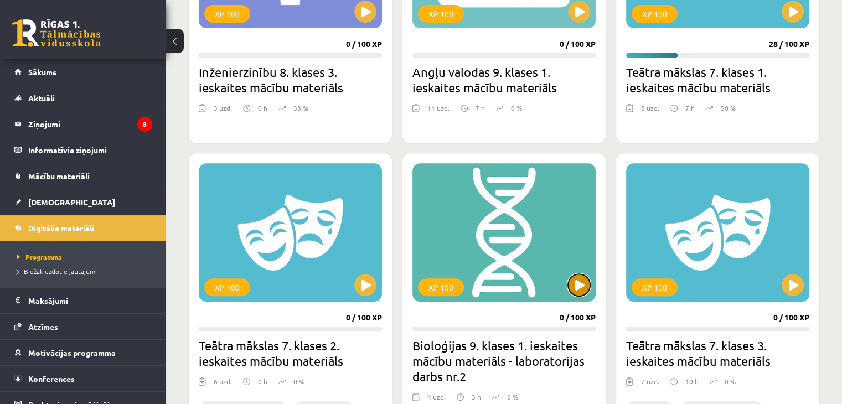
click at [576, 284] on button at bounding box center [579, 285] width 22 height 22
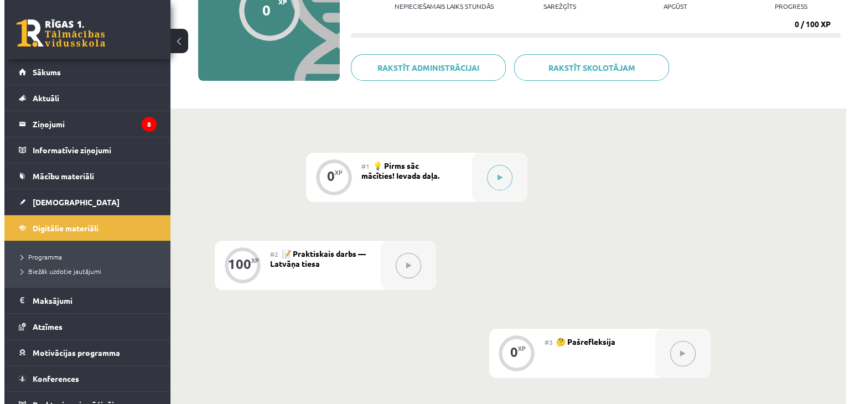
scroll to position [151, 0]
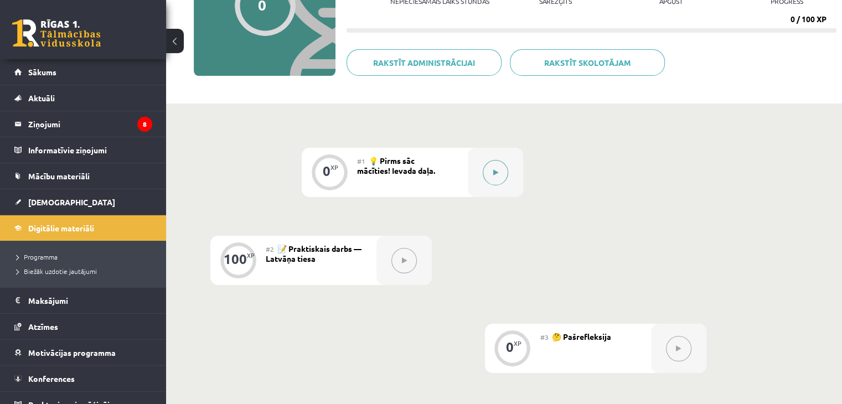
click at [499, 169] on button at bounding box center [495, 172] width 25 height 25
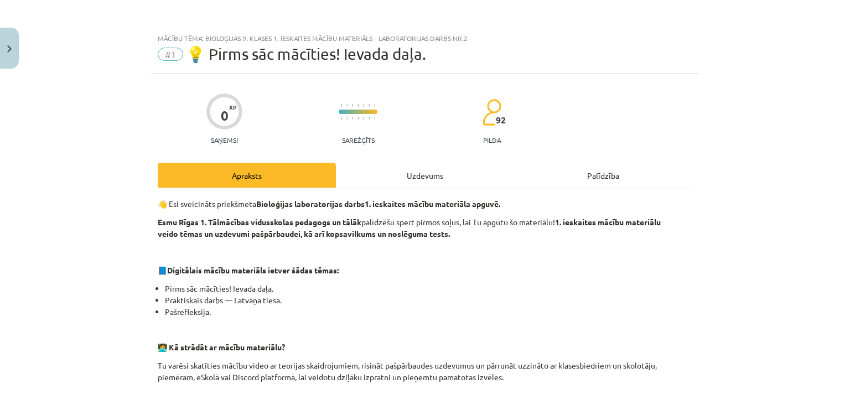
click at [433, 187] on div "Uzdevums" at bounding box center [425, 175] width 178 height 25
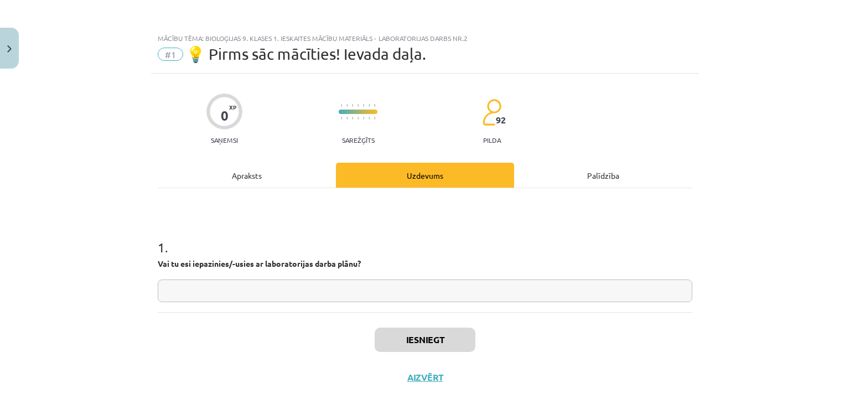
scroll to position [20, 0]
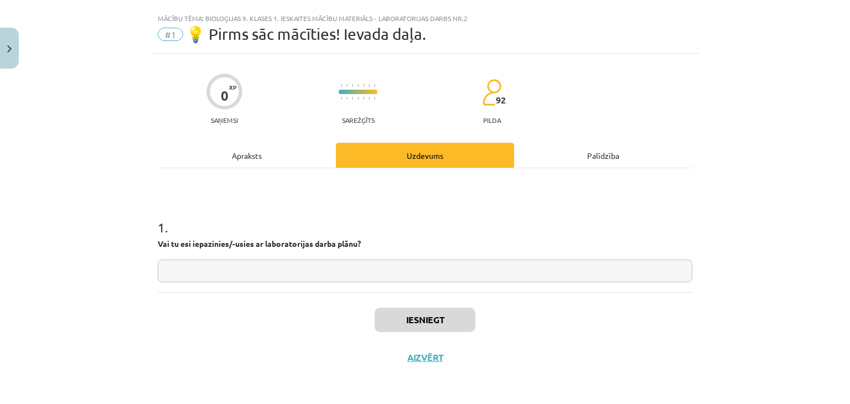
click at [425, 277] on input "text" at bounding box center [425, 271] width 535 height 23
type input "**"
click at [421, 314] on button "Iesniegt" at bounding box center [425, 320] width 101 height 24
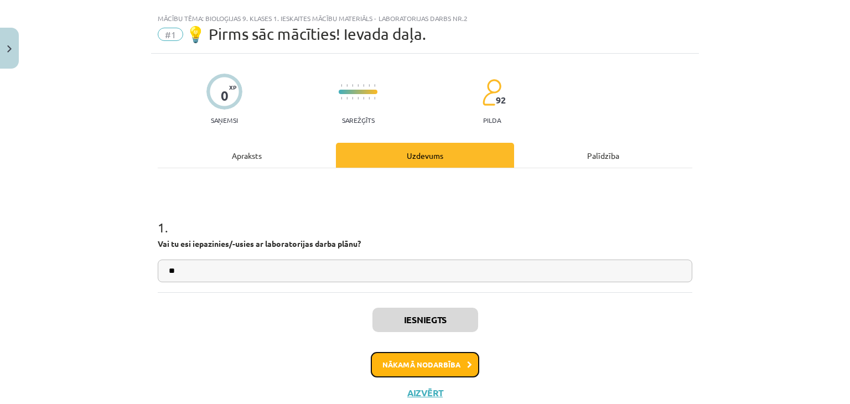
click at [437, 361] on button "Nākamā nodarbība" at bounding box center [425, 364] width 108 height 25
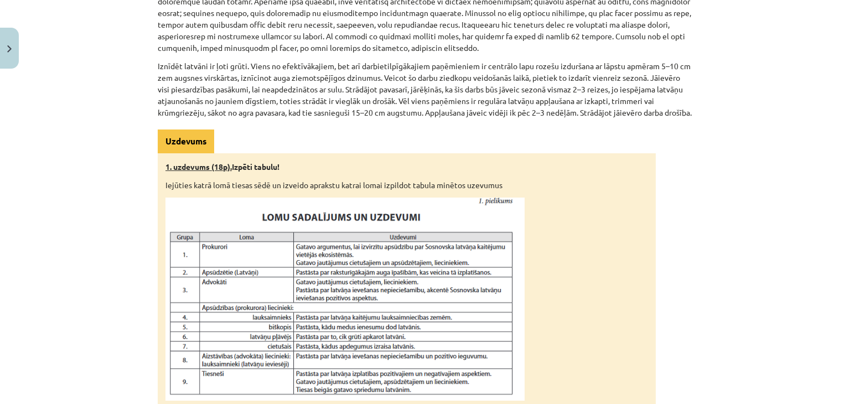
scroll to position [474, 0]
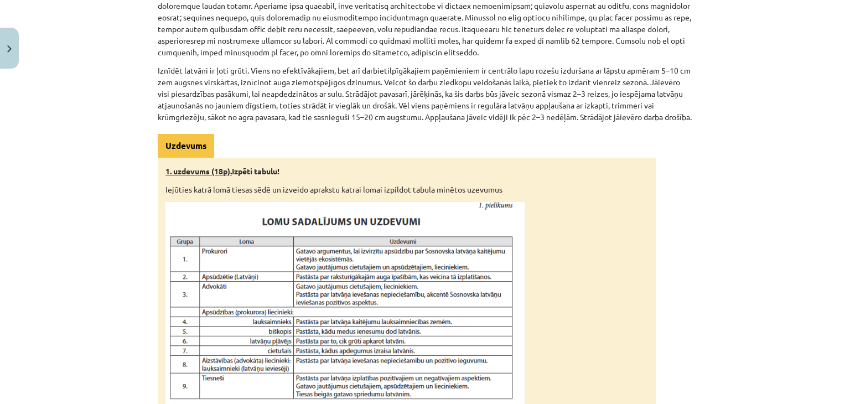
click at [394, 308] on img at bounding box center [344, 303] width 359 height 203
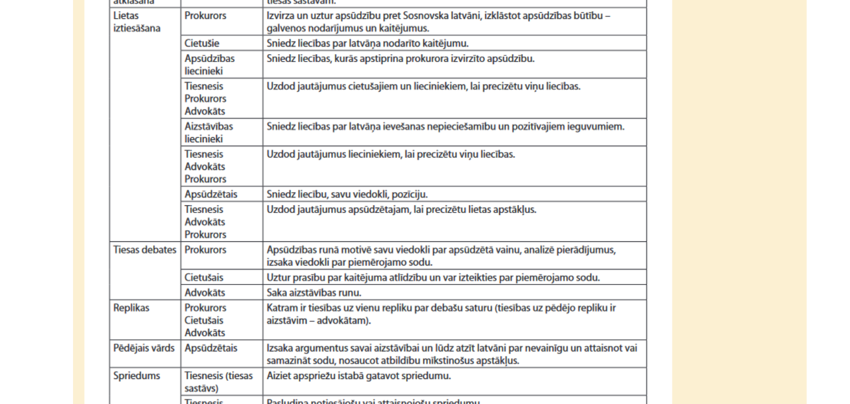
scroll to position [1057, 0]
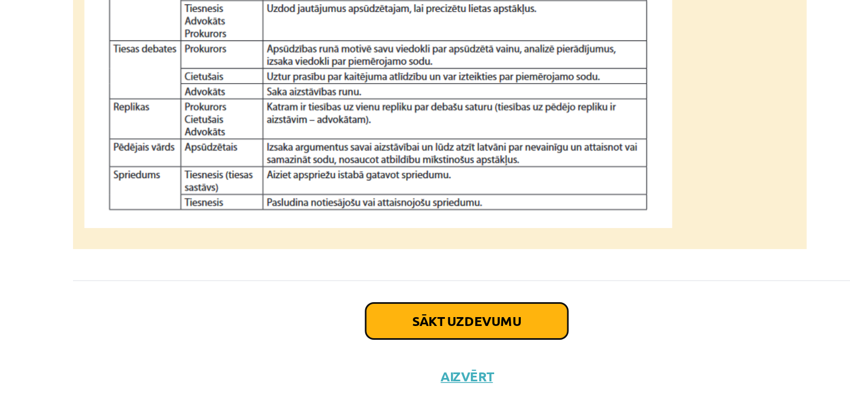
click at [402, 316] on button "Sākt uzdevumu" at bounding box center [424, 320] width 137 height 24
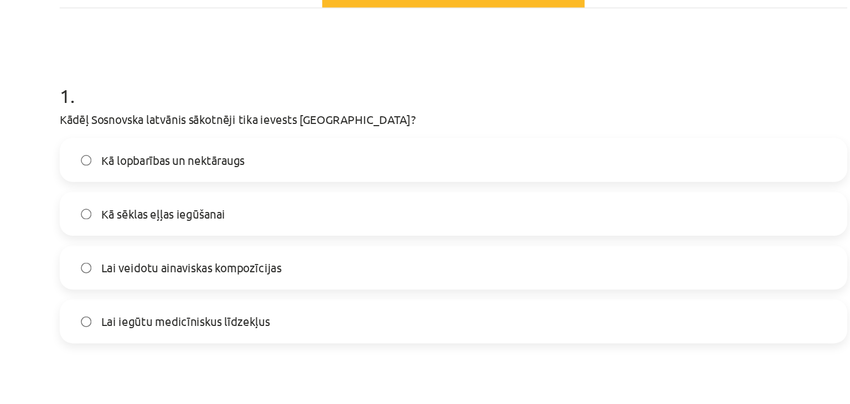
scroll to position [184, 0]
click at [330, 120] on label "Kā lopbarības un nektāraugs" at bounding box center [425, 108] width 532 height 28
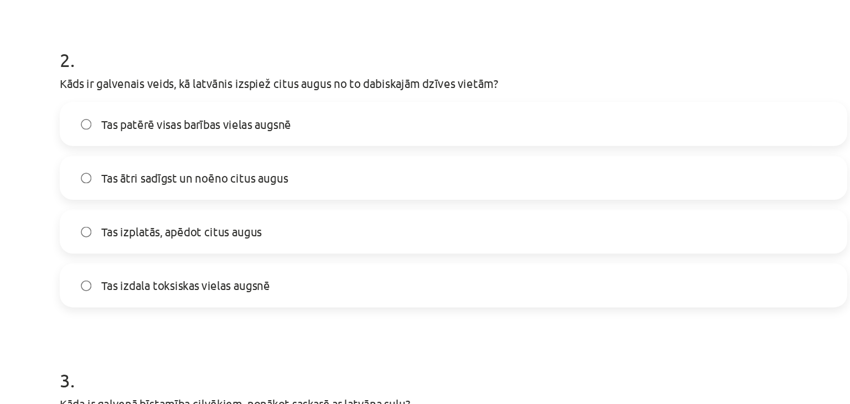
scroll to position [423, 0]
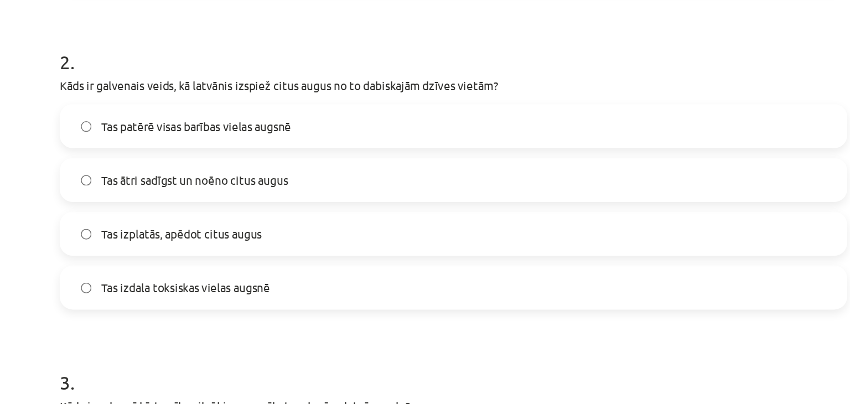
click at [295, 127] on label "Tas ātri sadīgst un noēno citus augus" at bounding box center [425, 122] width 532 height 28
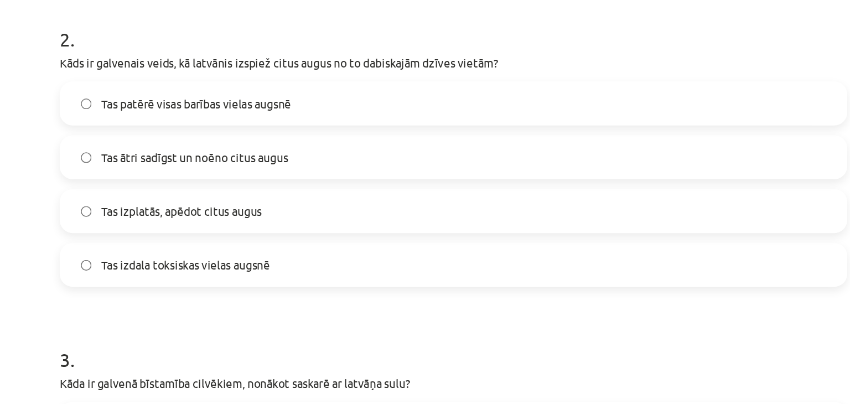
scroll to position [438, 0]
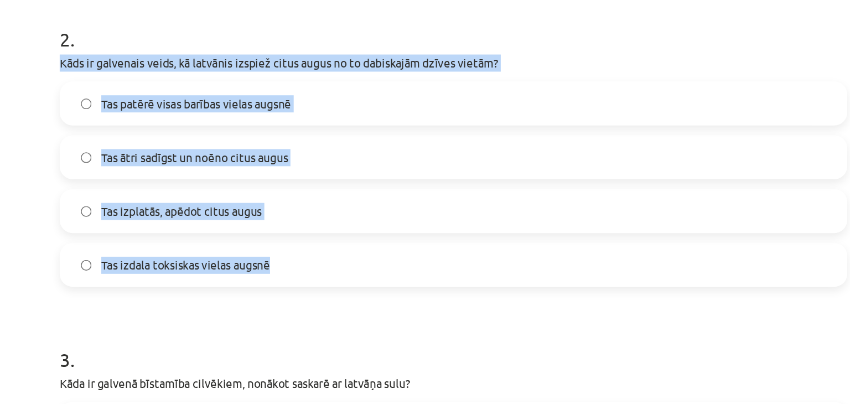
drag, startPoint x: 153, startPoint y: 42, endPoint x: 318, endPoint y: 189, distance: 221.5
click at [318, 189] on div "2 . Kāds ir galvenais veids, kā latvānis izspiež citus augus no to dabiskajām d…" at bounding box center [425, 96] width 535 height 195
copy div "Kāds ir galvenais veids, kā latvānis izspiež citus augus no to dabiskajām dzīve…"
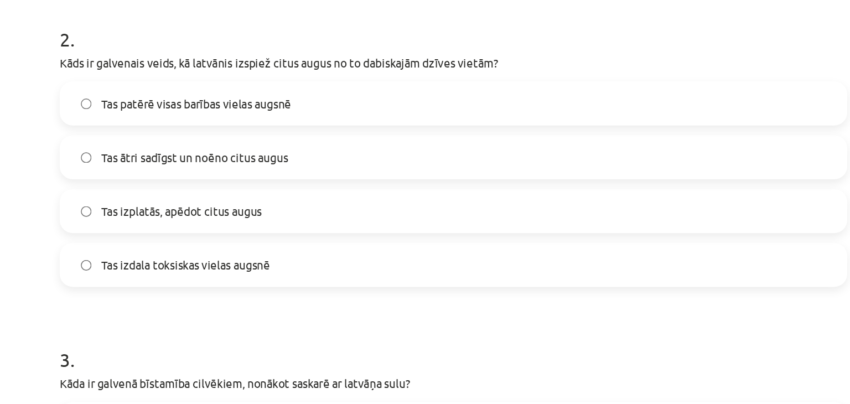
click at [287, 226] on h1 "3 ." at bounding box center [425, 234] width 535 height 34
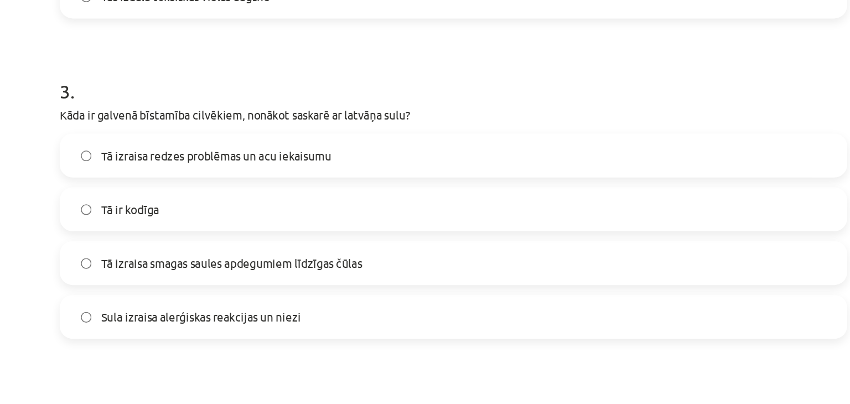
scroll to position [622, 0]
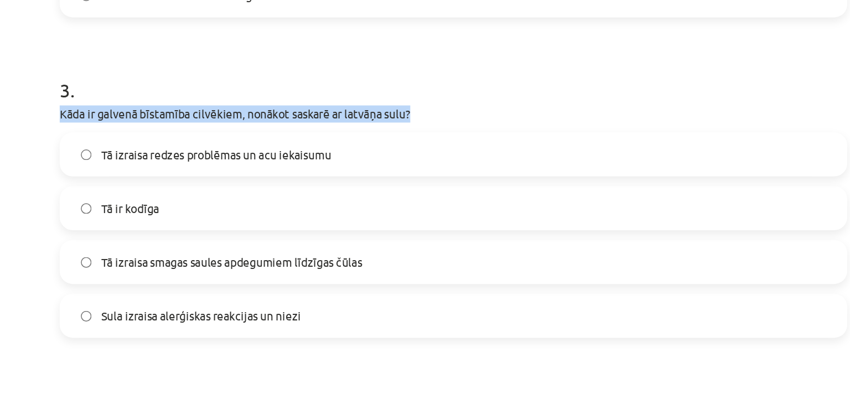
drag, startPoint x: 150, startPoint y: 77, endPoint x: 407, endPoint y: 76, distance: 256.8
click at [407, 76] on div "100 XP Saņemsi Sarežģīts 92 pilda Apraksts Uzdevums Palīdzība 1 . Kādēļ Sosnovs…" at bounding box center [425, 108] width 548 height 1313
copy p "Kāda ir galvenā bīstamība cilvēkiem, nonākot saskarē ar latvāņa sulu?"
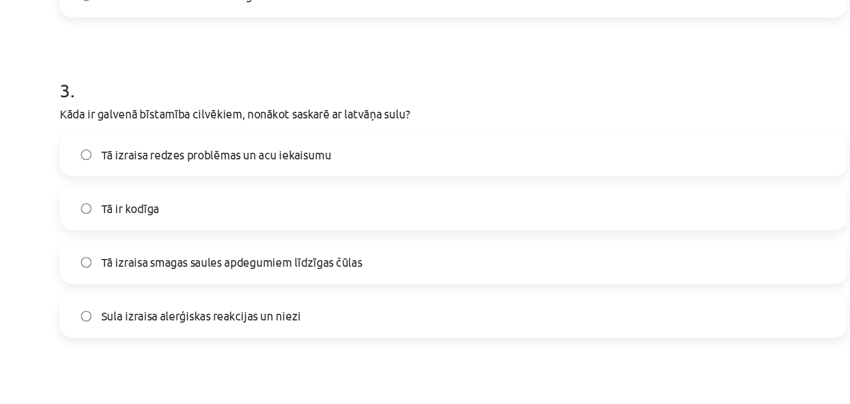
click at [415, 67] on h1 "3 ." at bounding box center [425, 51] width 535 height 34
click at [297, 188] on label "Tā izraisa smagas saules apdegumiem līdzīgas čūlas" at bounding box center [425, 178] width 532 height 28
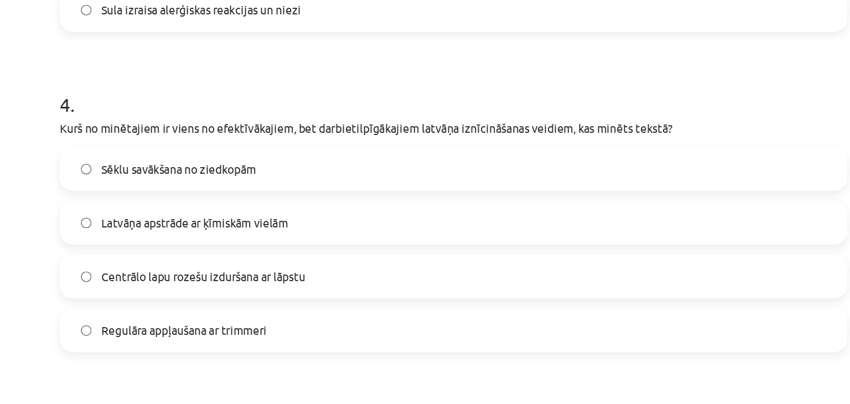
scroll to position [830, 0]
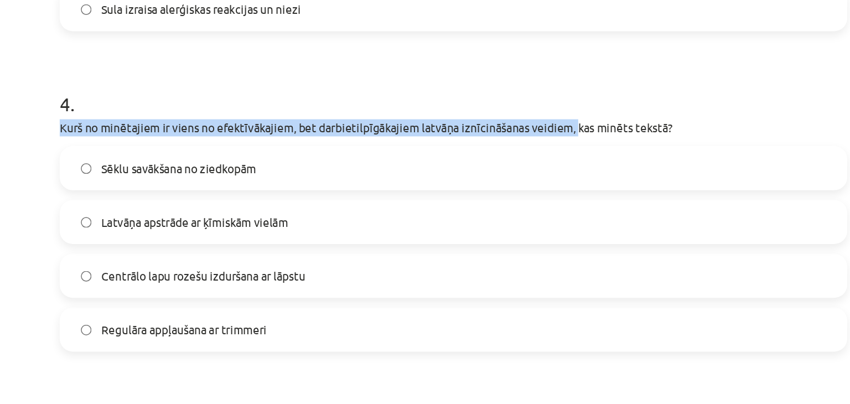
drag, startPoint x: 151, startPoint y: 84, endPoint x: 513, endPoint y: 90, distance: 362.6
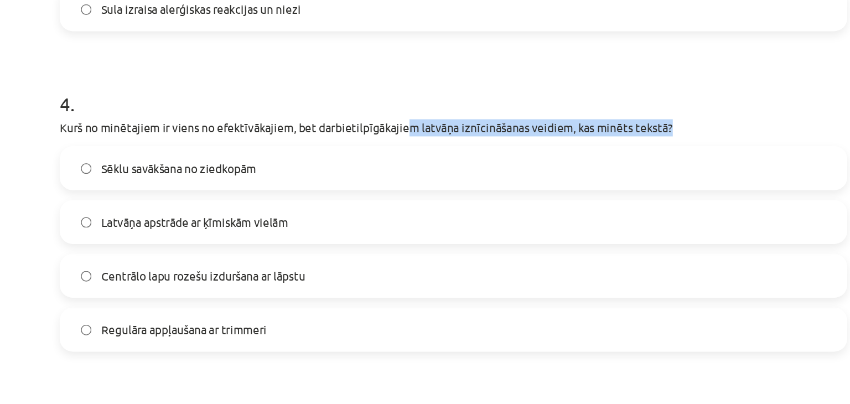
drag, startPoint x: 573, startPoint y: 88, endPoint x: 386, endPoint y: 78, distance: 187.3
click at [386, 78] on div "4 . Kurš no minētajiem ir viens no efektīvākajiem, bet darbietilpīgākajiem latv…" at bounding box center [425, 140] width 535 height 195
click at [583, 87] on p "Kurš no minētajiem ir viens no efektīvākajiem, bet darbietilpīgākajiem latvāņa …" at bounding box center [425, 87] width 535 height 12
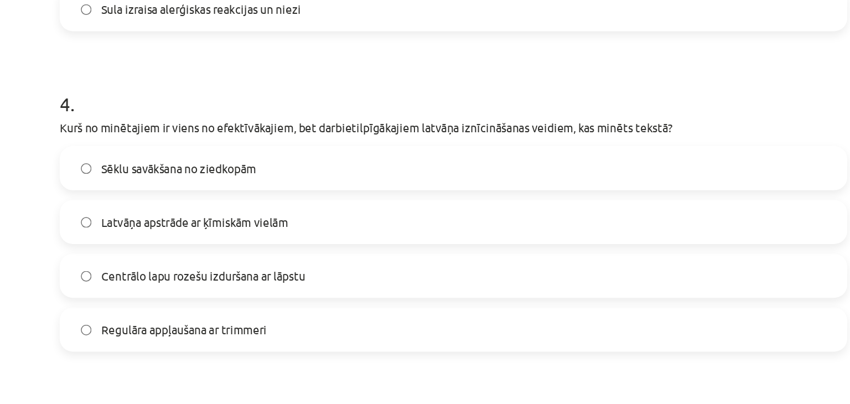
drag, startPoint x: 583, startPoint y: 87, endPoint x: 428, endPoint y: 59, distance: 157.4
drag, startPoint x: 428, startPoint y: 59, endPoint x: 569, endPoint y: 96, distance: 145.9
click at [569, 96] on div "4 . Kurš no minētajiem ir viens no efektīvākajiem, bet darbietilpīgākajiem latv…" at bounding box center [425, 140] width 535 height 195
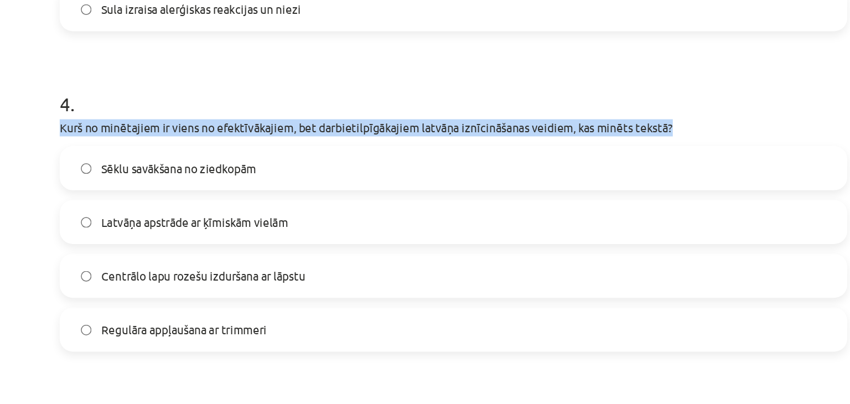
drag, startPoint x: 154, startPoint y: 86, endPoint x: 659, endPoint y: 89, distance: 504.7
click at [659, 89] on p "Kurš no minētajiem ir viens no efektīvākajiem, bet darbietilpīgākajiem latvāņa …" at bounding box center [425, 87] width 535 height 12
copy p "Kurš no minētajiem ir viens no efektīvākajiem, bet darbietilpīgākajiem latvāņa …"
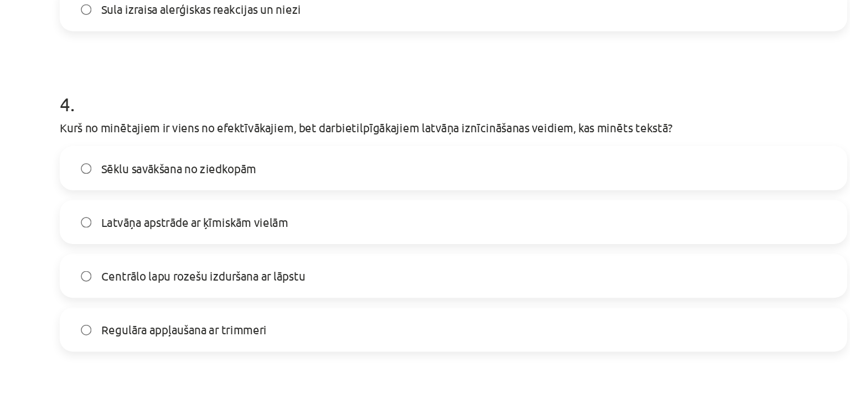
click at [295, 75] on h1 "4 ." at bounding box center [425, 60] width 535 height 34
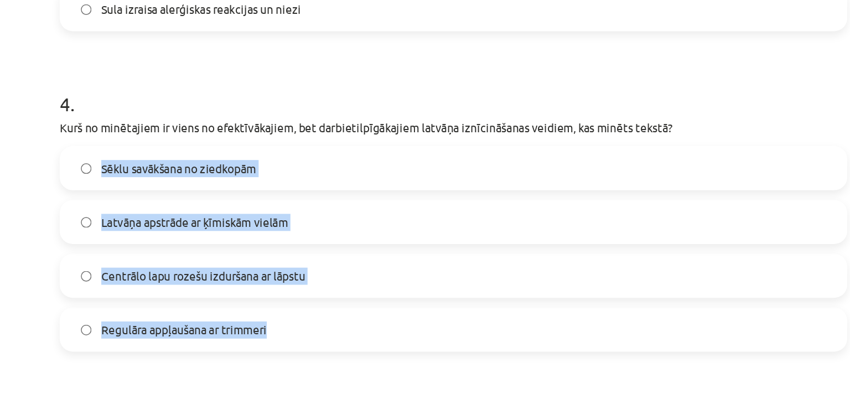
drag, startPoint x: 154, startPoint y: 107, endPoint x: 316, endPoint y: 227, distance: 201.7
click at [316, 227] on div "Sēklu savākšana no ziedkopām Latvāņa apstrāde ar ķīmiskām vielām Centrālo lapu …" at bounding box center [425, 168] width 535 height 139
copy div "Sēklu savākšana no ziedkopām Latvāņa apstrāde ar ķīmiskām vielām Centrālo lapu …"
click at [386, 190] on label "Centrālo lapu rozešu izduršana ar lāpstu" at bounding box center [425, 187] width 532 height 28
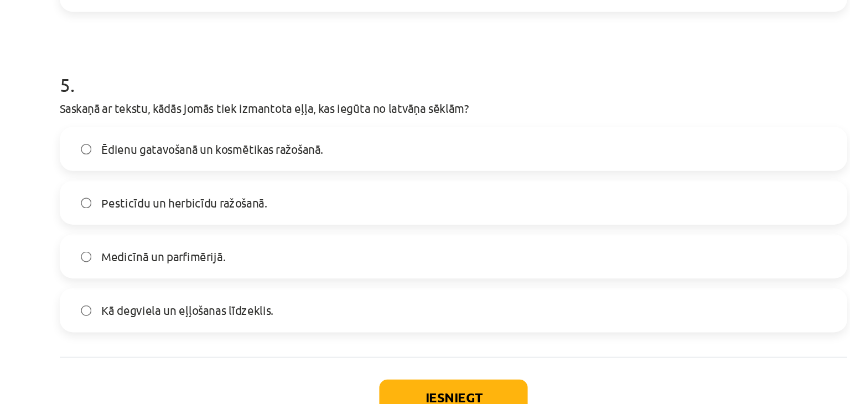
scroll to position [150, 0]
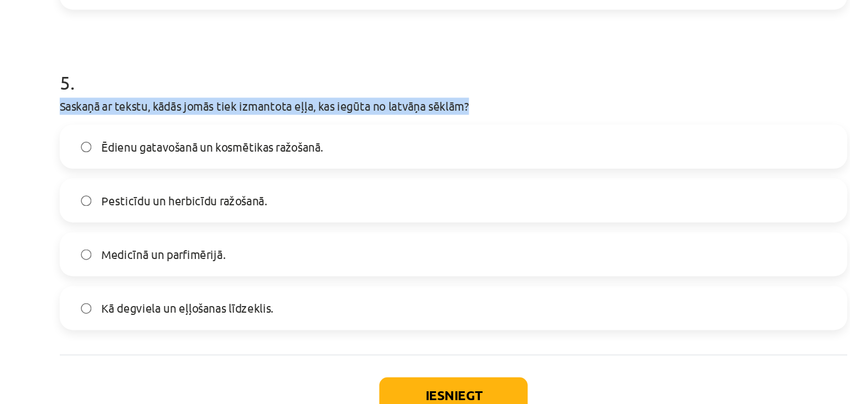
drag, startPoint x: 149, startPoint y: 123, endPoint x: 437, endPoint y: 125, distance: 287.2
copy p "Saskaņā ar tekstu, kādās jomās tiek izmantota eļļa, kas iegūta no latvāņa sēklā…"
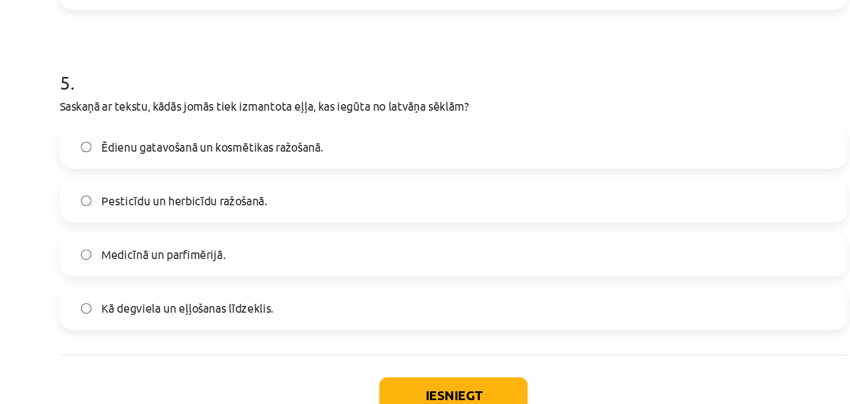
click at [428, 161] on label "Ēdienu gatavošanā un kosmētikas ražošanā." at bounding box center [425, 152] width 532 height 28
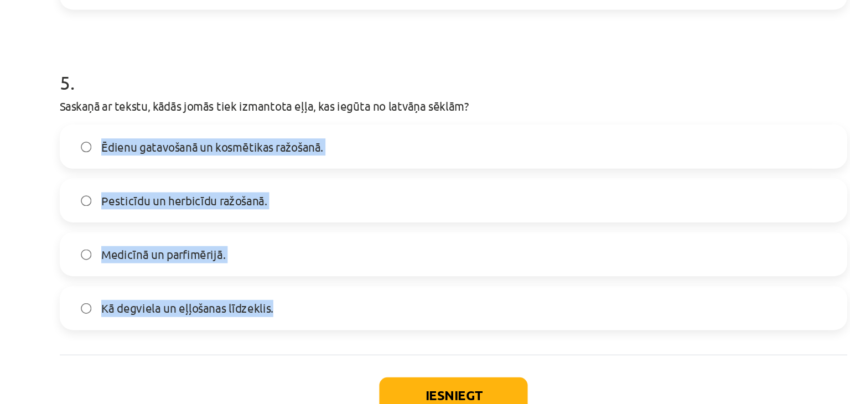
drag, startPoint x: 150, startPoint y: 152, endPoint x: 326, endPoint y: 295, distance: 226.6
copy div "Ēdienu gatavošanā un kosmētikas ražošanā. Pesticīdu un herbicīdu ražošanā. Medi…"
click at [281, 214] on label "Medicīnā un parfimērijā." at bounding box center [425, 225] width 532 height 28
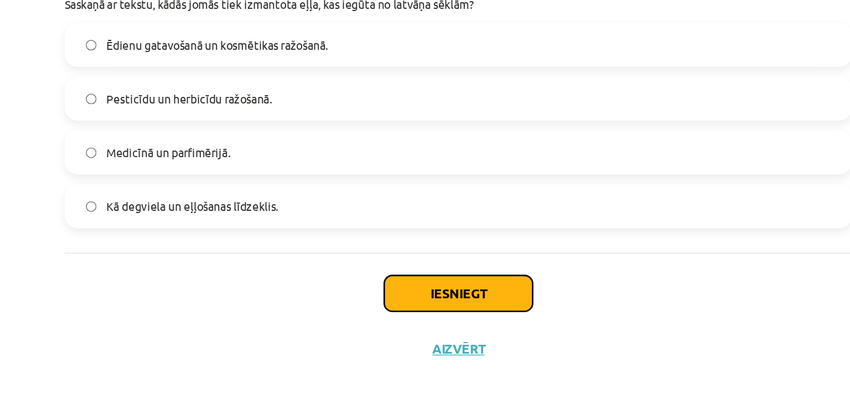
click at [421, 326] on button "Iesniegt" at bounding box center [425, 320] width 101 height 24
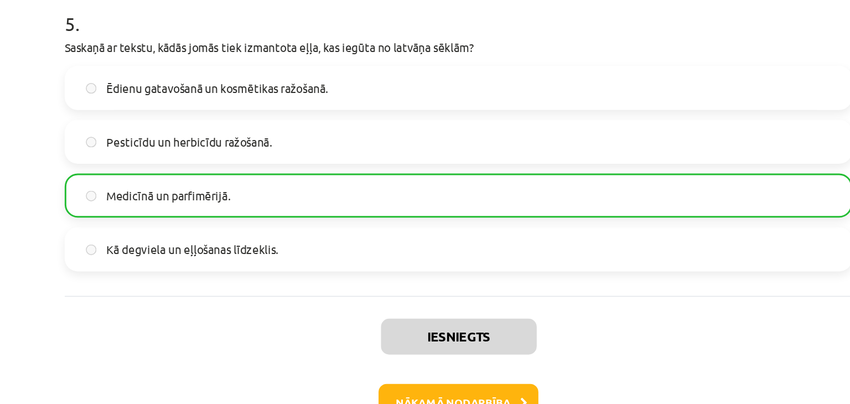
scroll to position [1045, 0]
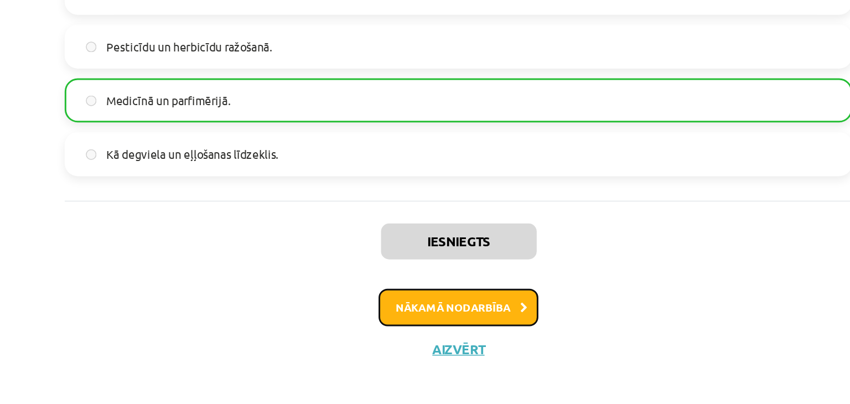
click at [419, 337] on button "Nākamā nodarbība" at bounding box center [425, 329] width 108 height 25
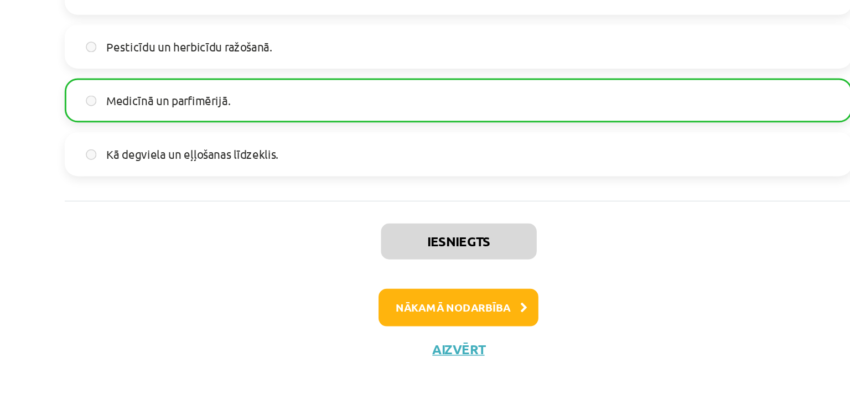
scroll to position [0, 0]
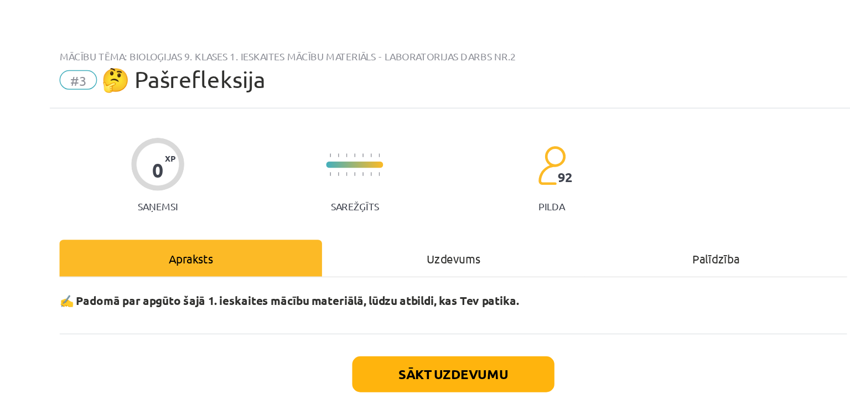
click at [373, 173] on div "Uzdevums" at bounding box center [425, 175] width 178 height 25
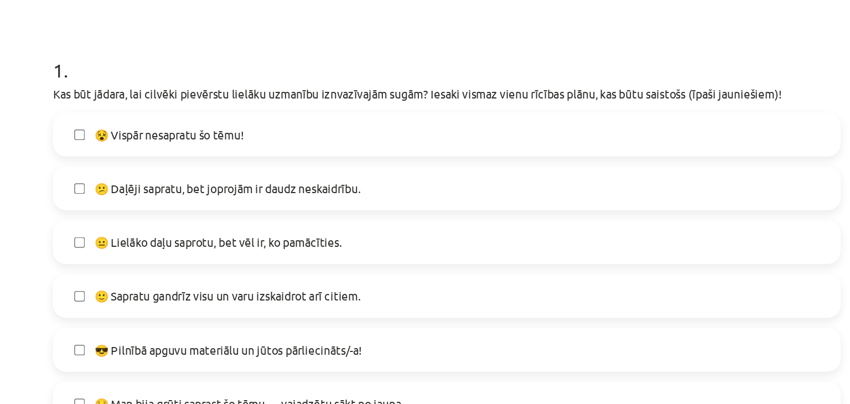
scroll to position [199, 0]
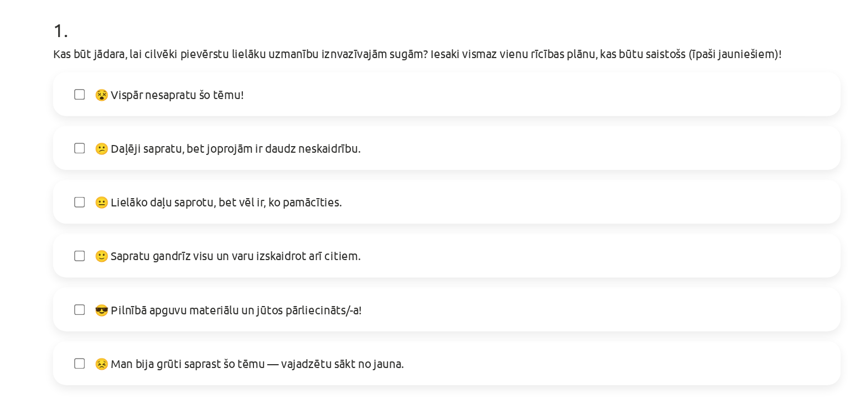
click at [347, 172] on label "😐 Lielāko daļu saprotu, bet vēl ir, ko pamācīties." at bounding box center [425, 165] width 532 height 28
click at [344, 211] on label "🙂 Sapratu gandrīz visu un varu izskaidrot arī citiem." at bounding box center [425, 202] width 532 height 28
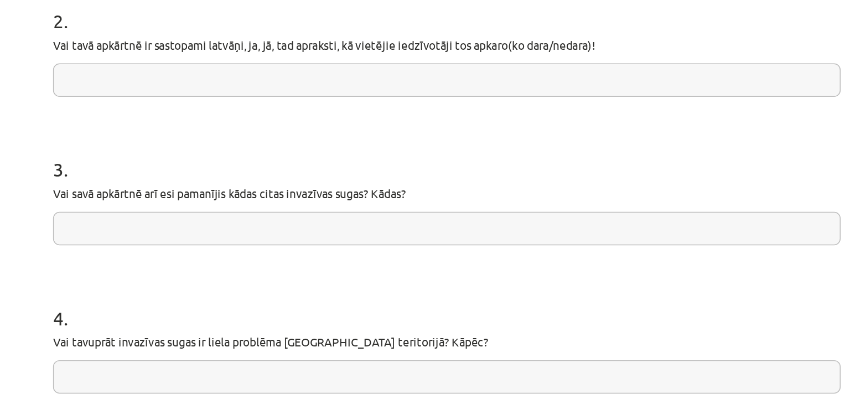
scroll to position [509, 0]
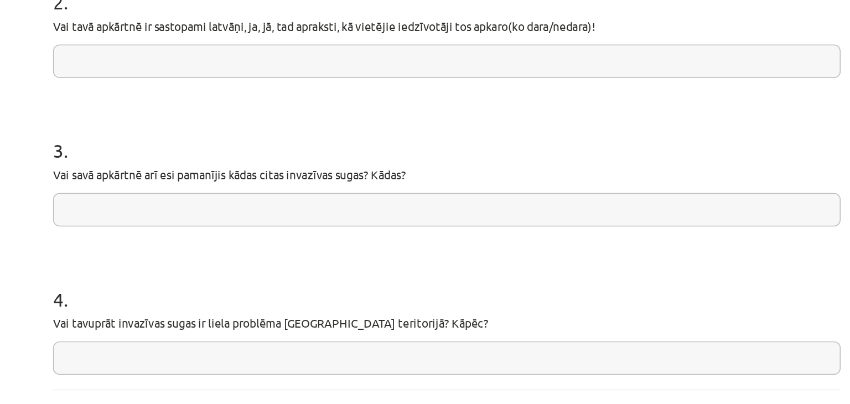
click at [354, 72] on input "text" at bounding box center [425, 69] width 535 height 23
type input "***"
click at [327, 178] on input "text" at bounding box center [425, 170] width 535 height 23
type input "**"
click at [332, 266] on input "text" at bounding box center [425, 271] width 535 height 23
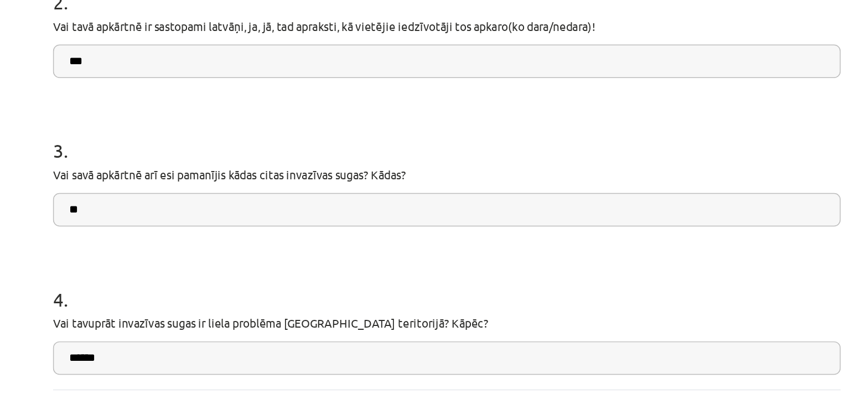
scroll to position [150, 0]
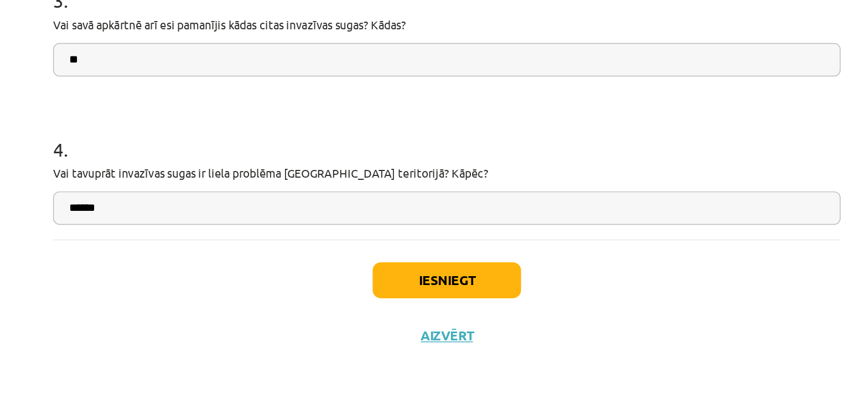
type input "******"
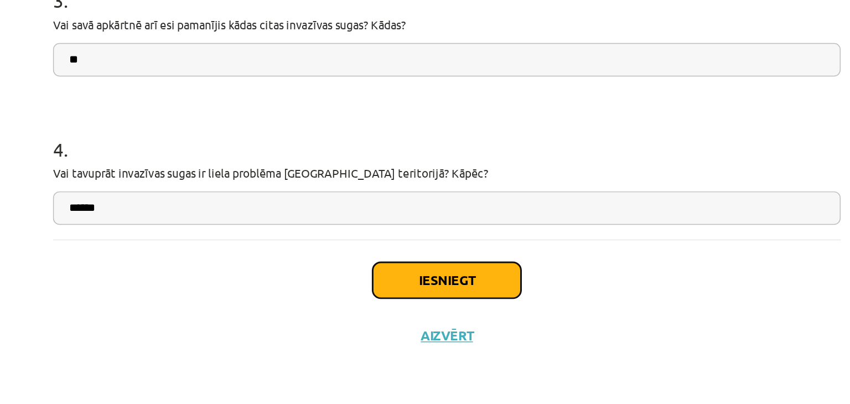
click at [404, 330] on button "Iesniegt" at bounding box center [425, 320] width 101 height 24
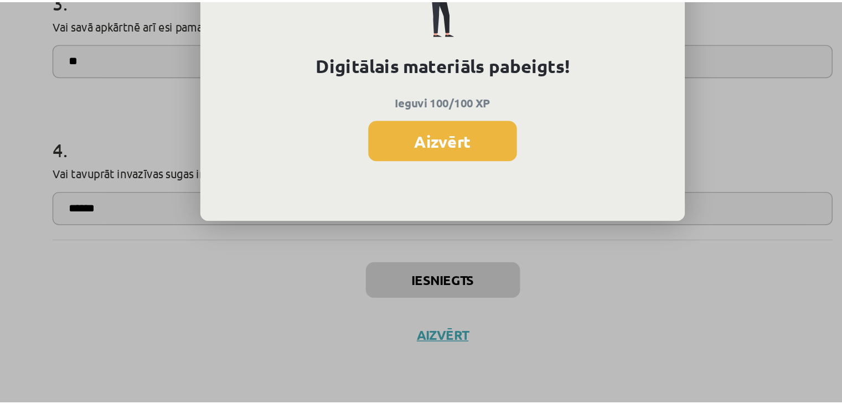
scroll to position [149, 0]
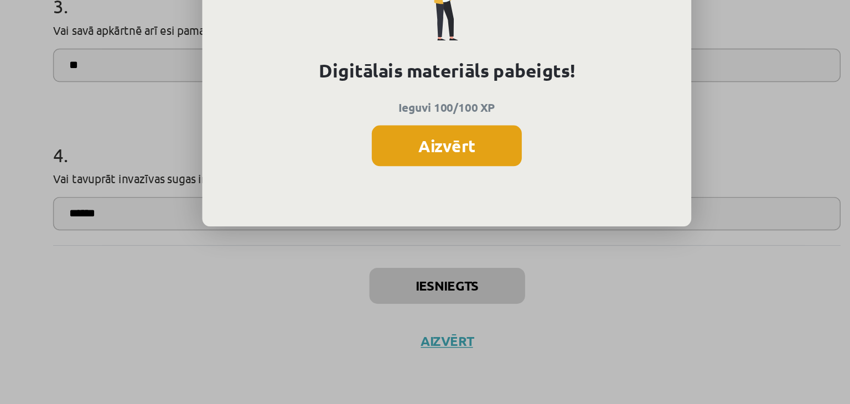
click at [461, 232] on button "Aizvērt" at bounding box center [425, 225] width 102 height 28
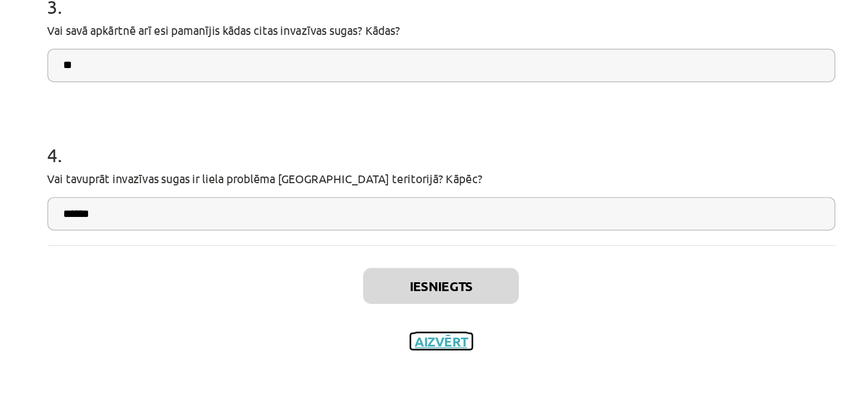
click at [416, 354] on button "Aizvērt" at bounding box center [421, 357] width 42 height 11
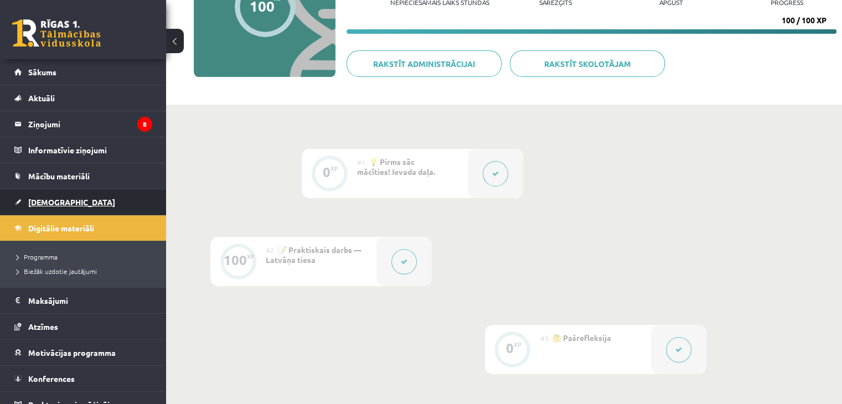
click at [58, 202] on span "[DEMOGRAPHIC_DATA]" at bounding box center [71, 202] width 87 height 10
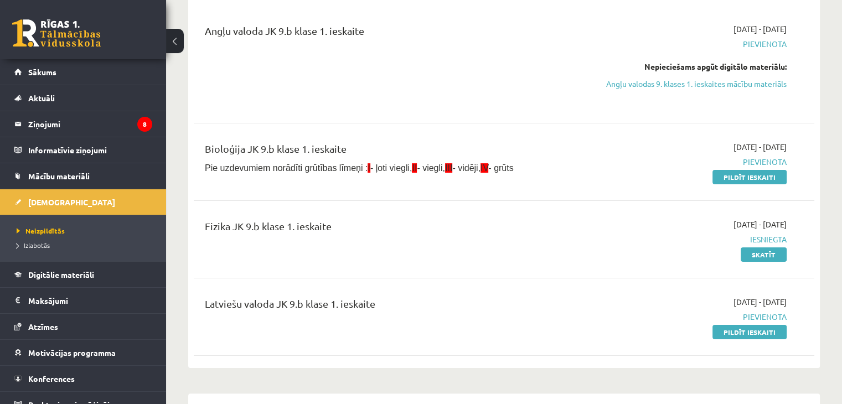
scroll to position [133, 0]
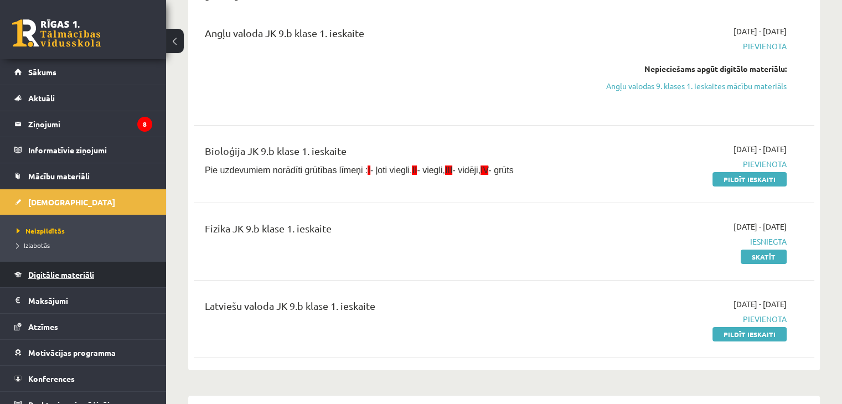
click at [117, 273] on link "Digitālie materiāli" at bounding box center [83, 274] width 138 height 25
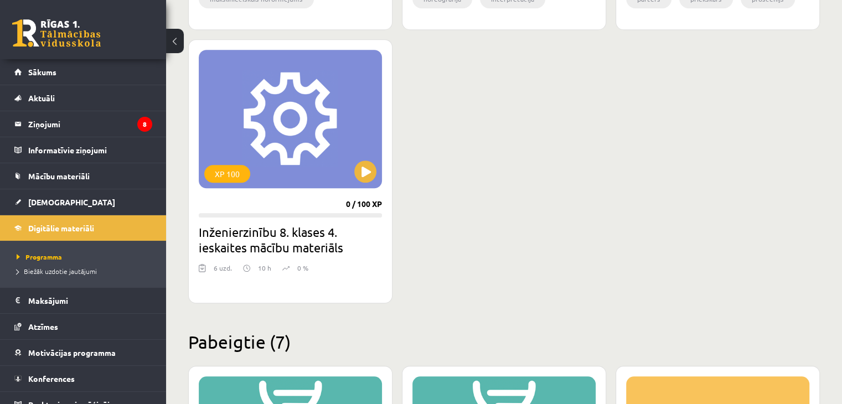
scroll to position [900, 0]
click at [65, 195] on link "[DEMOGRAPHIC_DATA]" at bounding box center [83, 201] width 138 height 25
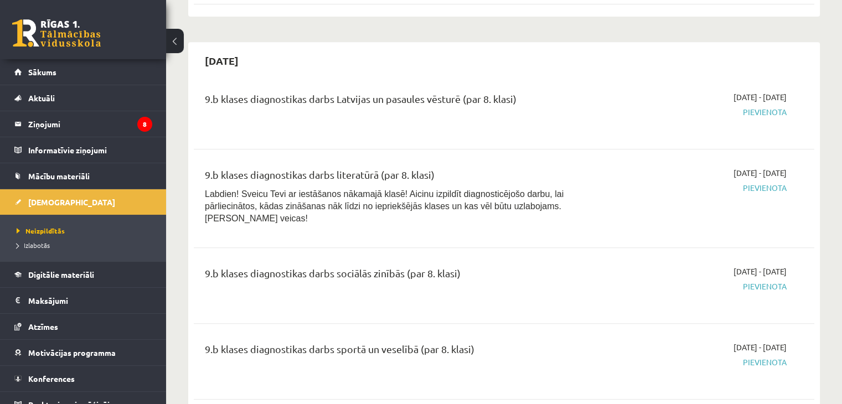
scroll to position [486, 0]
click at [102, 279] on link "Digitālie materiāli" at bounding box center [83, 274] width 138 height 25
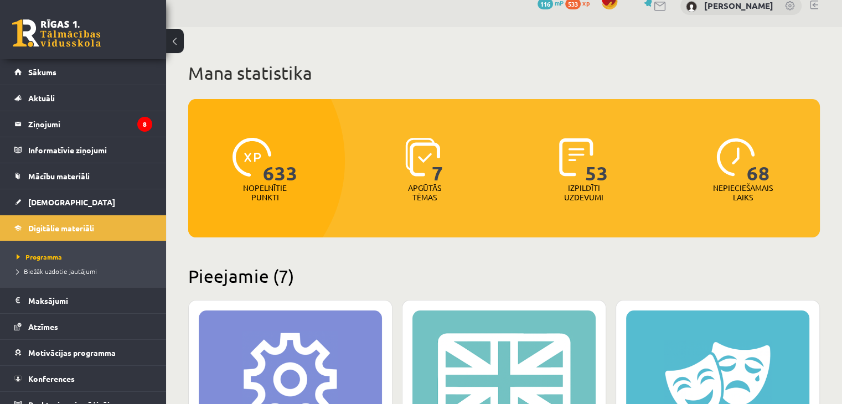
scroll to position [231, 0]
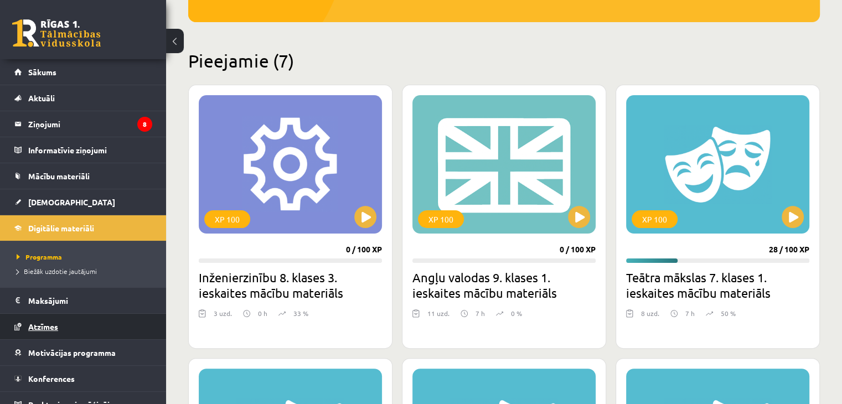
click at [64, 319] on link "Atzīmes" at bounding box center [83, 326] width 138 height 25
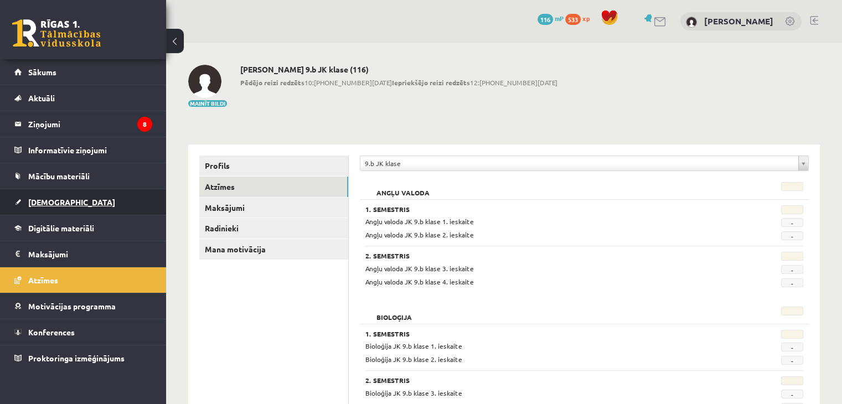
click at [62, 210] on link "[DEMOGRAPHIC_DATA]" at bounding box center [83, 201] width 138 height 25
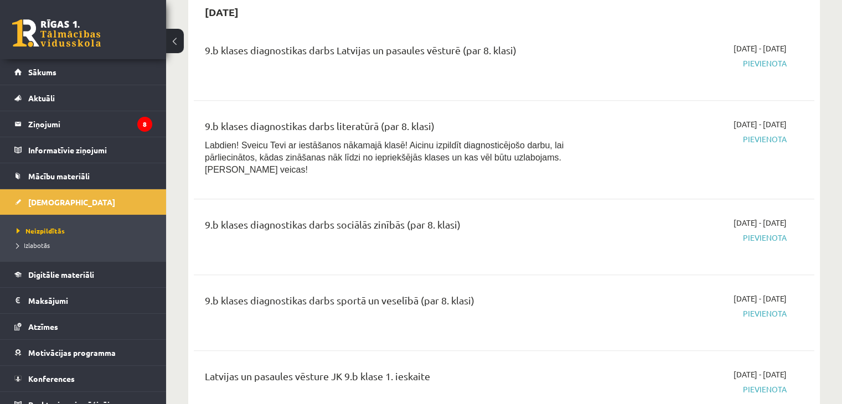
scroll to position [531, 0]
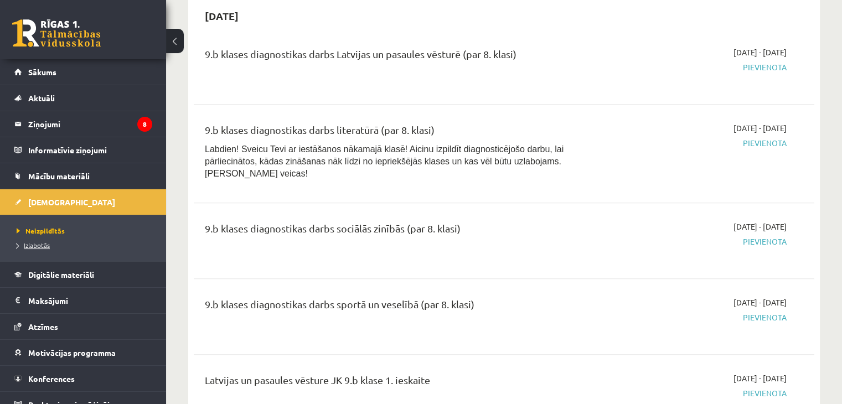
click at [50, 240] on link "Izlabotās" at bounding box center [86, 245] width 138 height 10
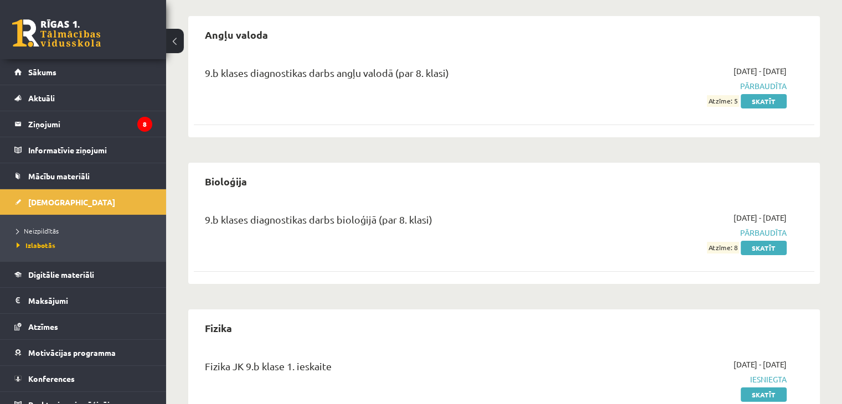
scroll to position [112, 0]
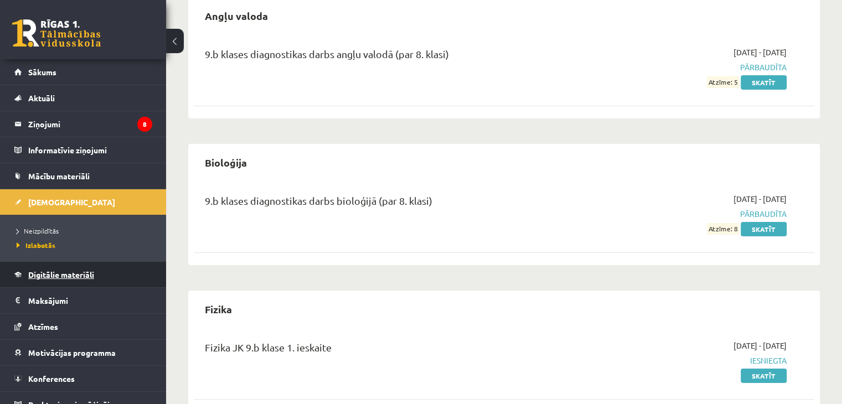
click at [99, 280] on link "Digitālie materiāli" at bounding box center [83, 274] width 138 height 25
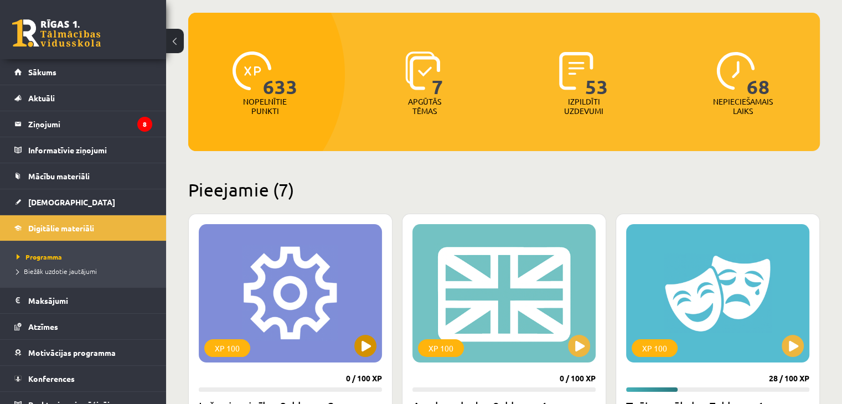
scroll to position [101, 0]
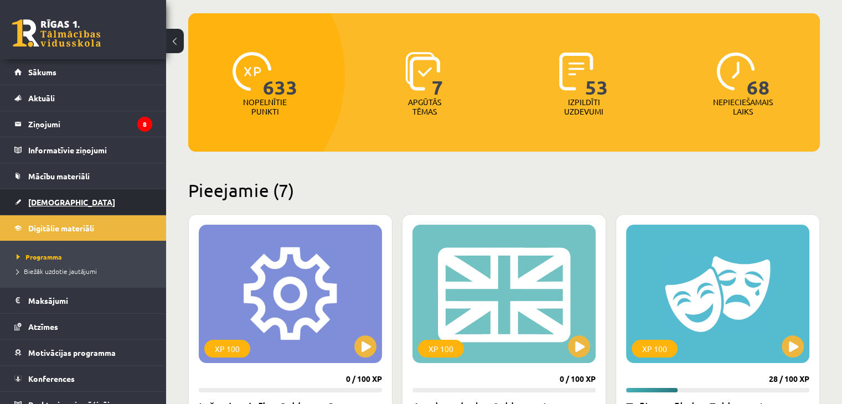
click at [49, 204] on span "[DEMOGRAPHIC_DATA]" at bounding box center [71, 202] width 87 height 10
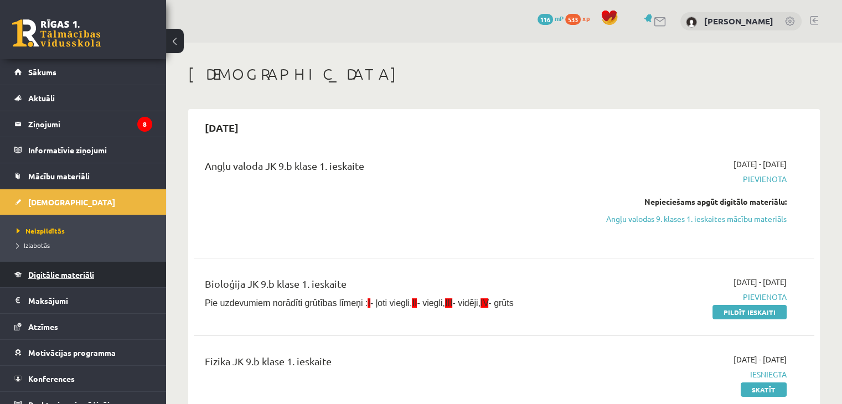
click at [50, 279] on link "Digitālie materiāli" at bounding box center [83, 274] width 138 height 25
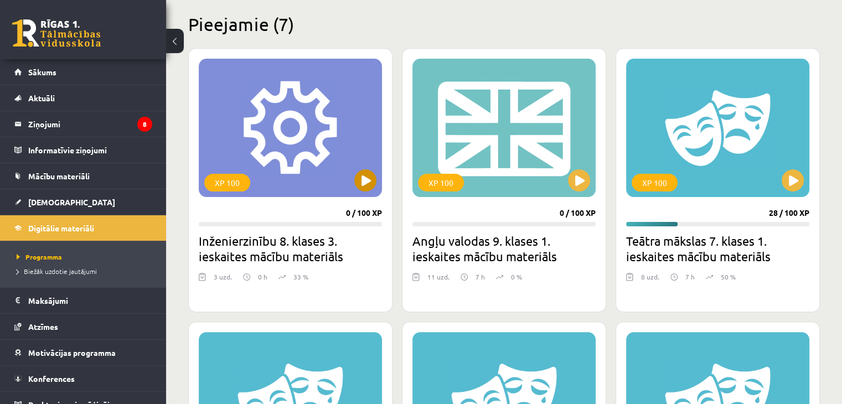
scroll to position [268, 0]
click at [577, 188] on button at bounding box center [579, 180] width 22 height 22
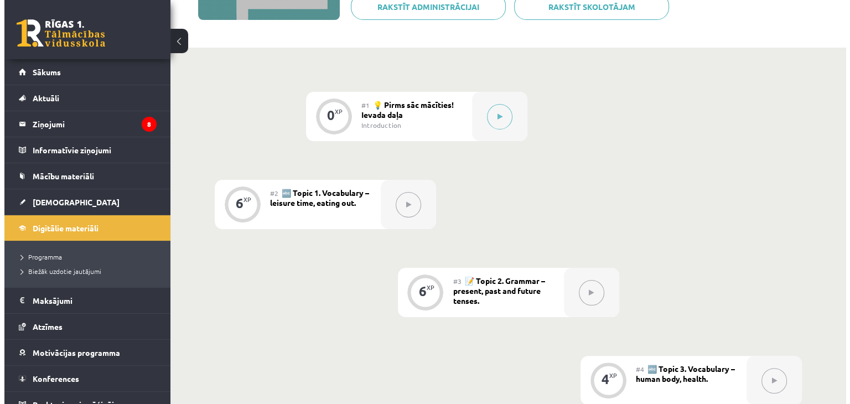
scroll to position [205, 0]
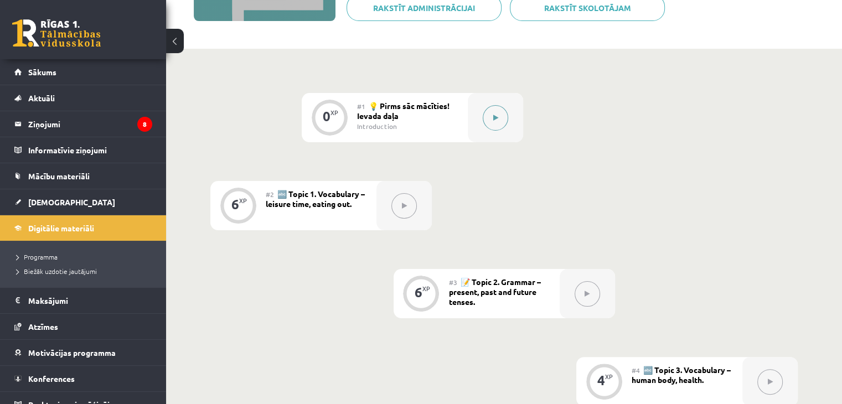
click at [500, 116] on button at bounding box center [495, 117] width 25 height 25
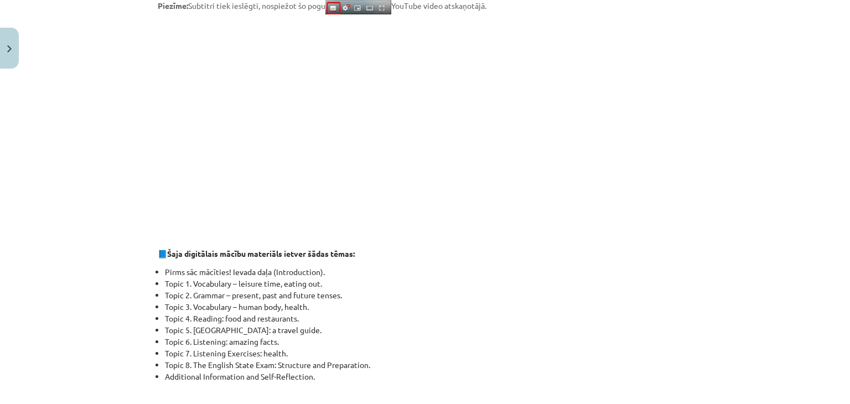
scroll to position [283, 0]
drag, startPoint x: 556, startPoint y: 262, endPoint x: 527, endPoint y: 272, distance: 30.5
click at [527, 272] on li "Pirms sāc mācīties! Ievada daļa (Introduction)." at bounding box center [428, 272] width 527 height 12
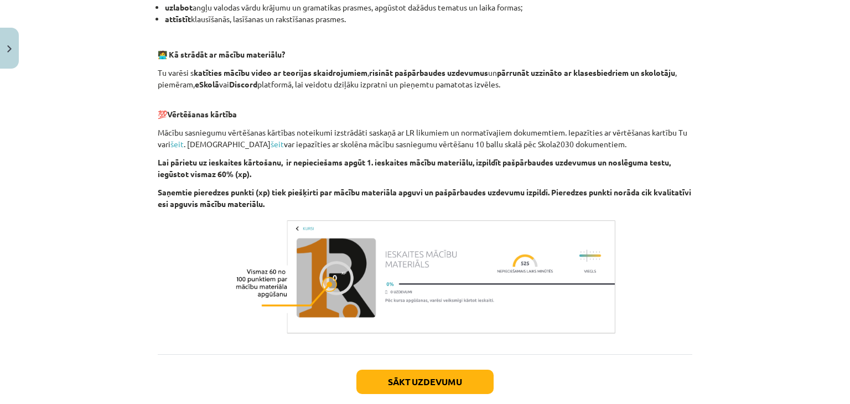
scroll to position [768, 0]
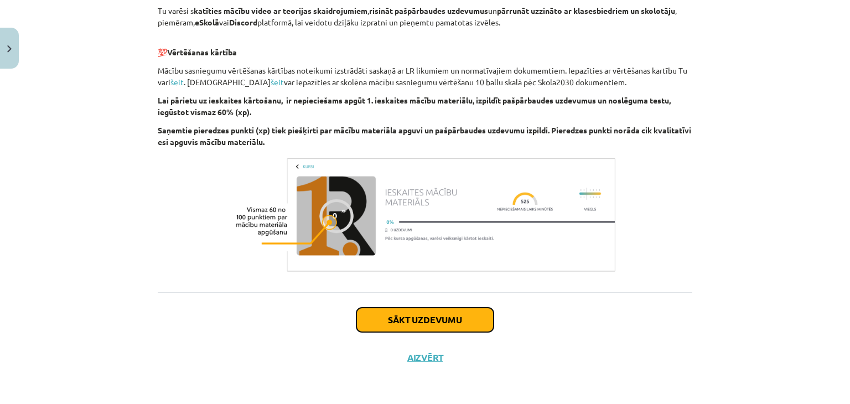
click at [428, 328] on button "Sākt uzdevumu" at bounding box center [424, 320] width 137 height 24
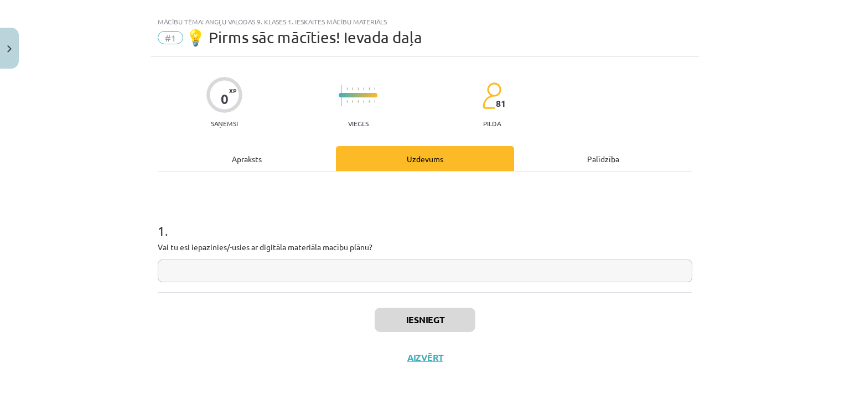
scroll to position [16, 0]
click at [298, 282] on input "text" at bounding box center [425, 271] width 535 height 23
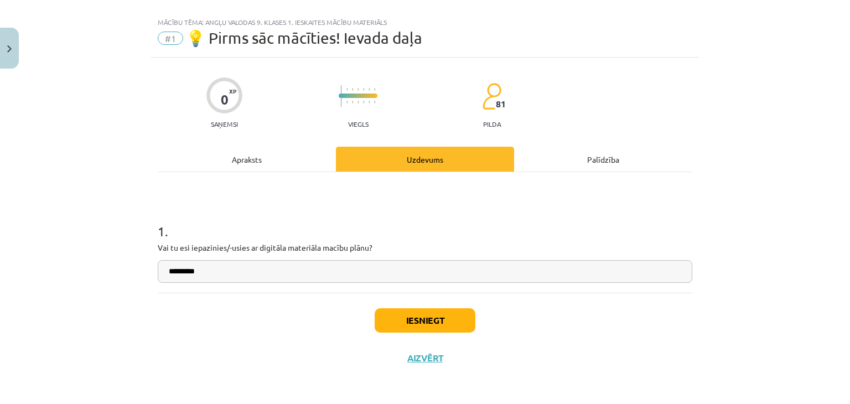
type input "*********"
click at [385, 308] on button "Iesniegt" at bounding box center [425, 320] width 101 height 24
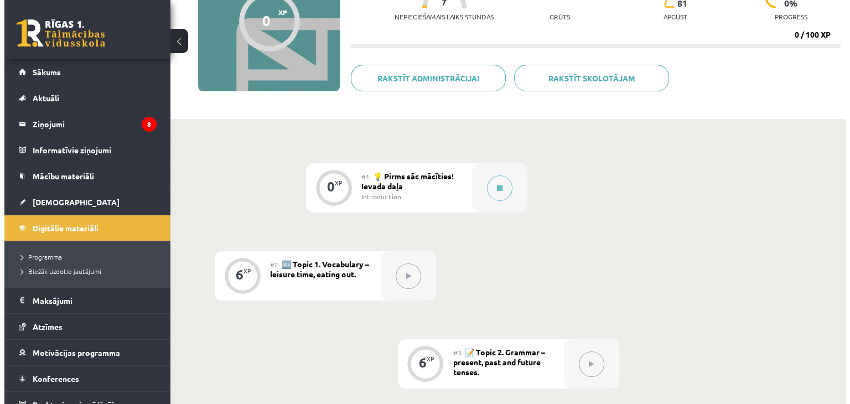
scroll to position [136, 0]
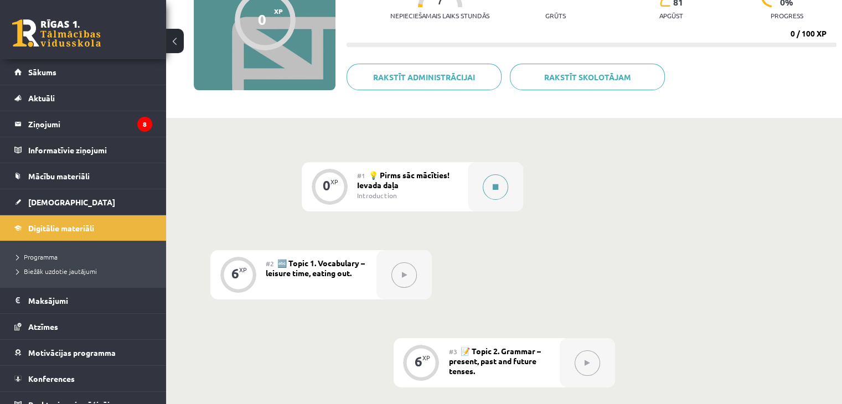
click at [484, 198] on div at bounding box center [495, 186] width 55 height 49
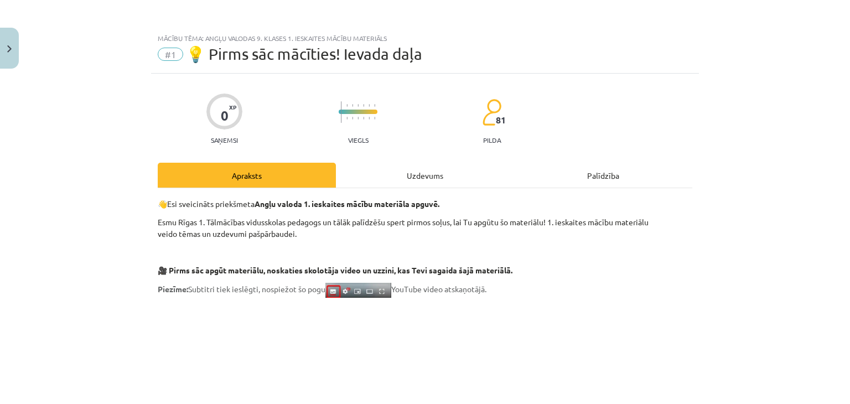
click at [418, 182] on div "Uzdevums" at bounding box center [425, 175] width 178 height 25
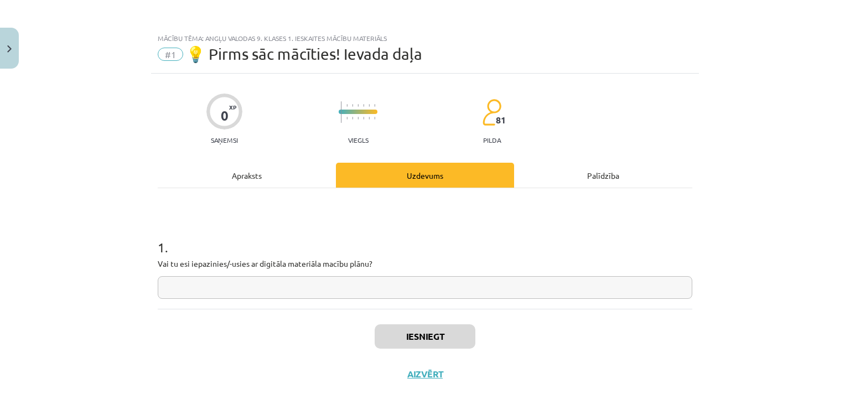
scroll to position [16, 0]
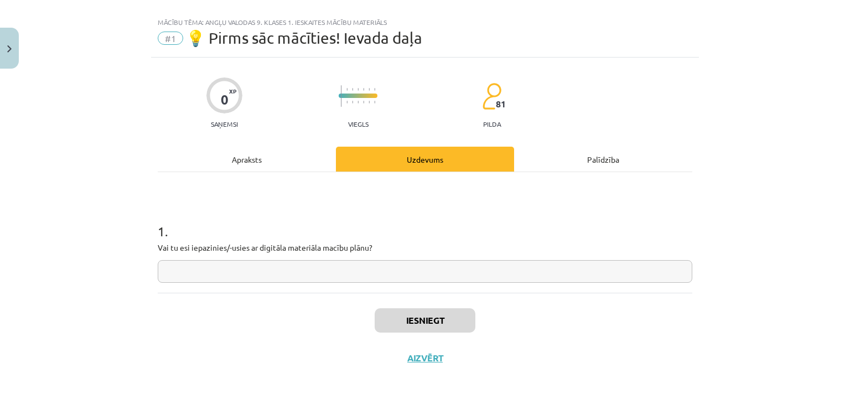
click at [398, 277] on input "text" at bounding box center [425, 271] width 535 height 23
type input "**"
click at [432, 329] on button "Iesniegt" at bounding box center [425, 320] width 101 height 24
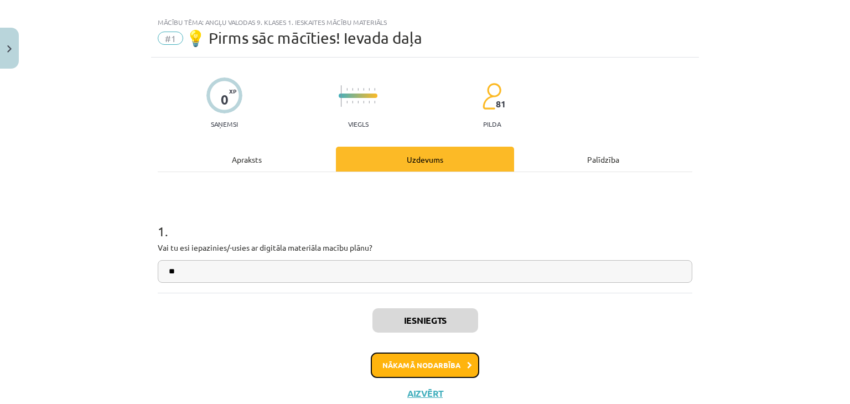
click at [438, 367] on button "Nākamā nodarbība" at bounding box center [425, 365] width 108 height 25
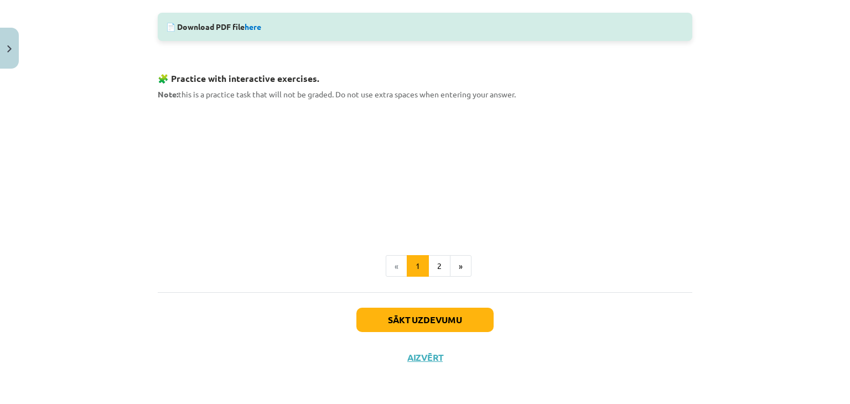
scroll to position [551, 0]
click at [438, 275] on button "2" at bounding box center [439, 267] width 22 height 22
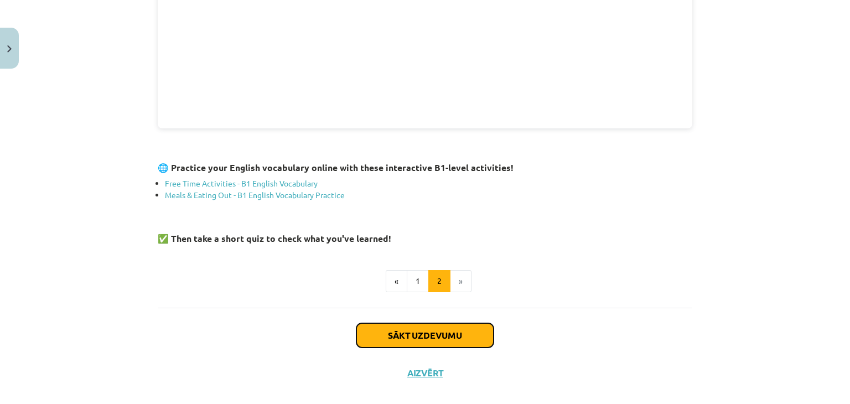
click at [426, 342] on button "Sākt uzdevumu" at bounding box center [424, 335] width 137 height 24
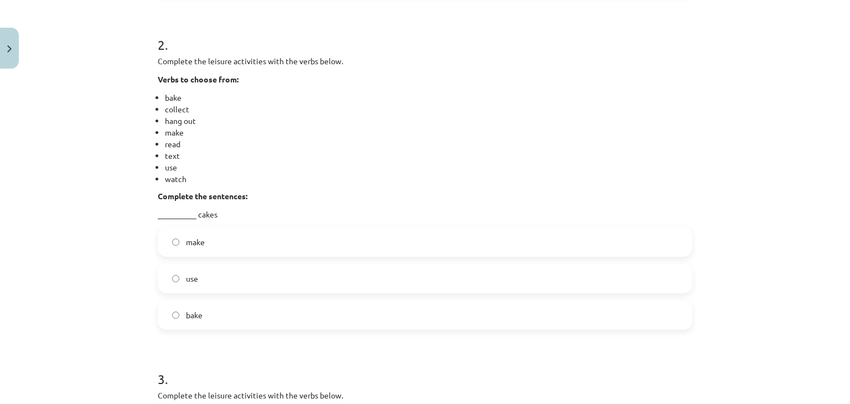
scroll to position [546, 0]
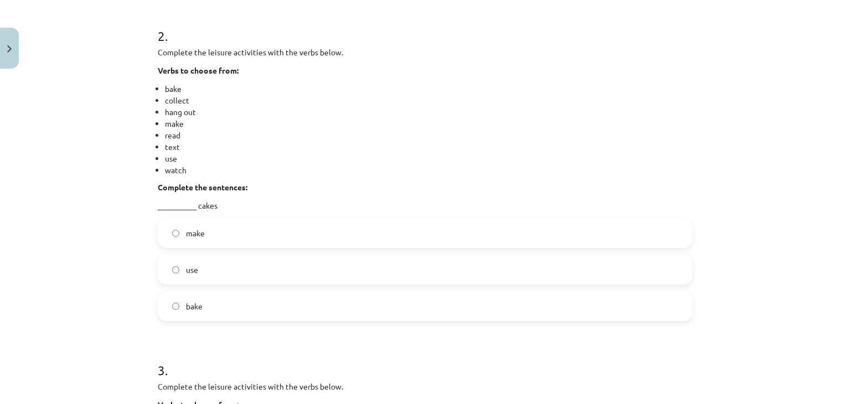
click at [222, 299] on label "bake" at bounding box center [425, 306] width 532 height 28
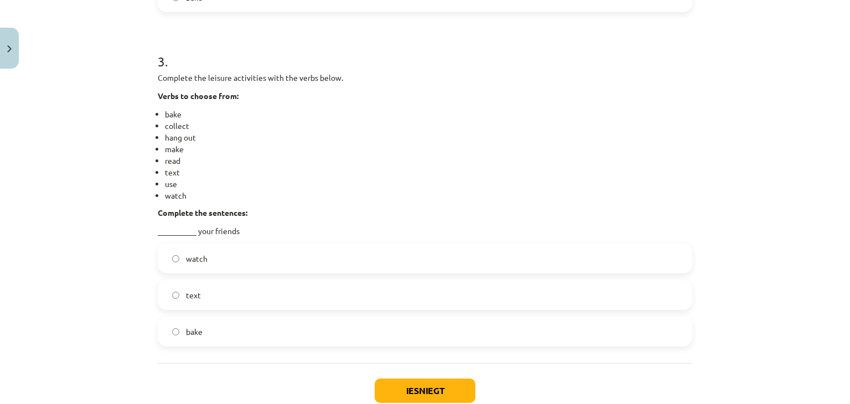
scroll to position [856, 0]
click at [255, 266] on label "watch" at bounding box center [425, 258] width 532 height 28
click at [255, 293] on label "text" at bounding box center [425, 294] width 532 height 28
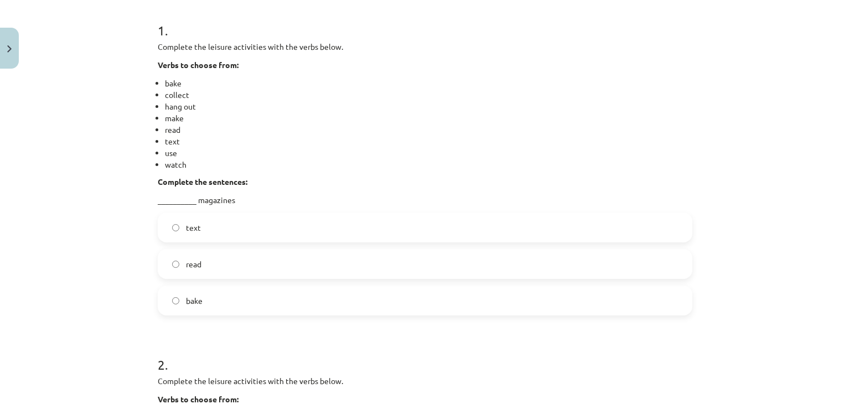
scroll to position [216, 0]
click at [283, 272] on label "read" at bounding box center [425, 265] width 532 height 28
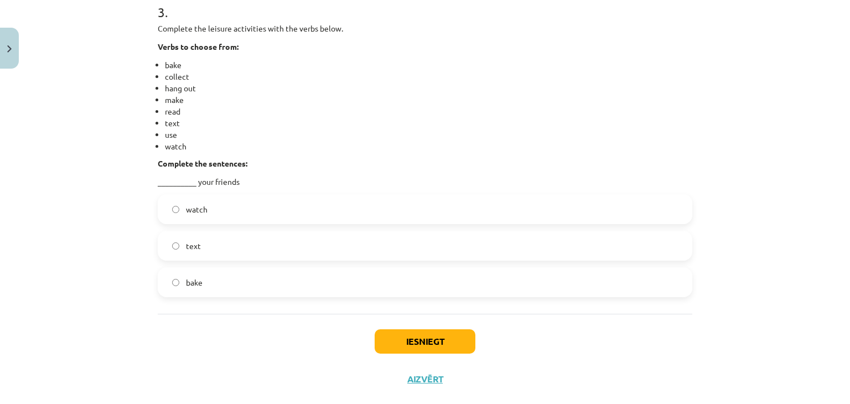
scroll to position [925, 0]
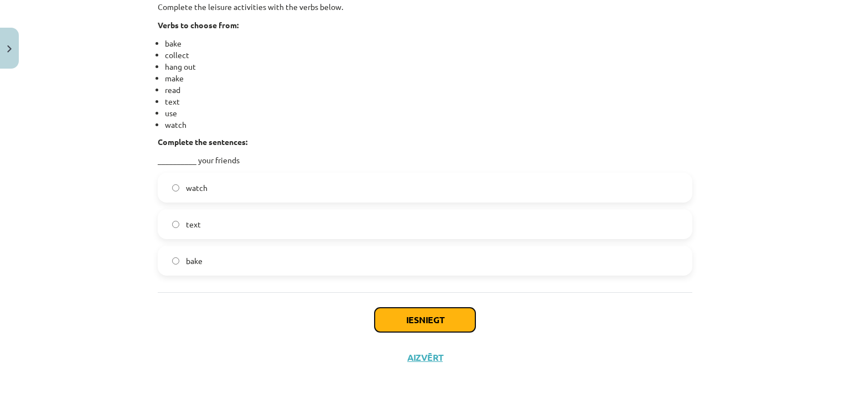
click at [393, 316] on button "Iesniegt" at bounding box center [425, 320] width 101 height 24
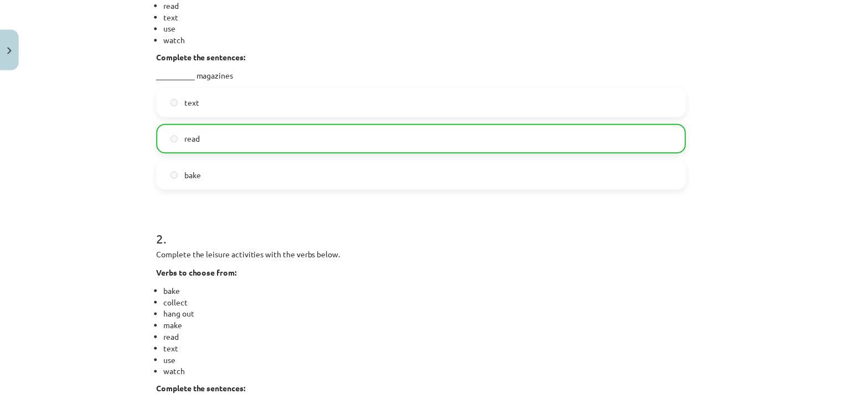
scroll to position [960, 0]
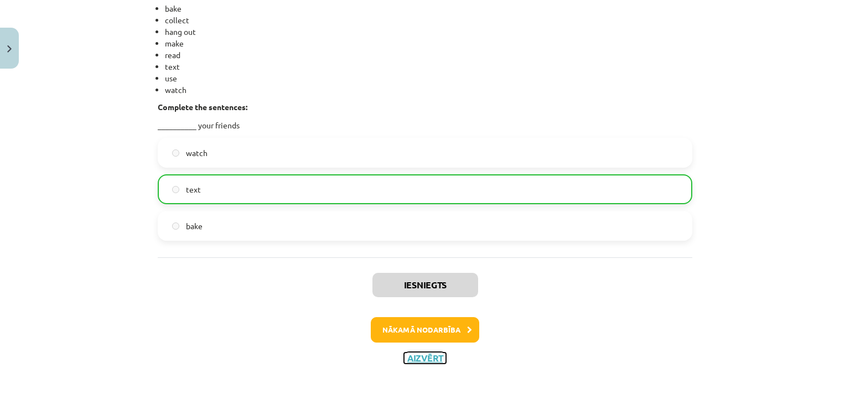
click at [416, 358] on button "Aizvērt" at bounding box center [425, 358] width 42 height 11
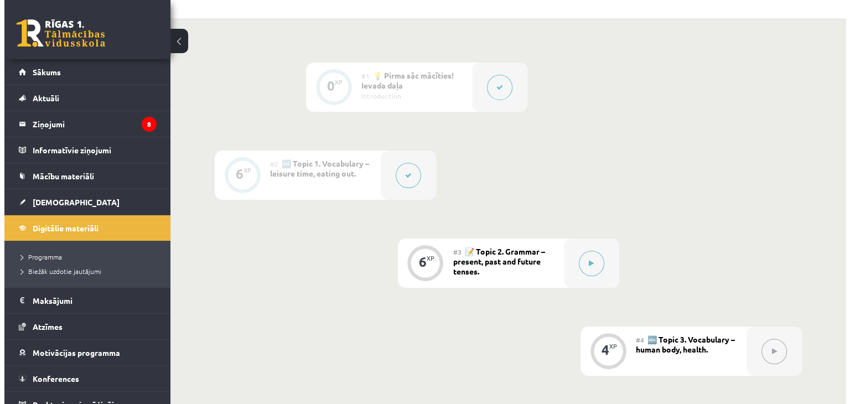
scroll to position [244, 0]
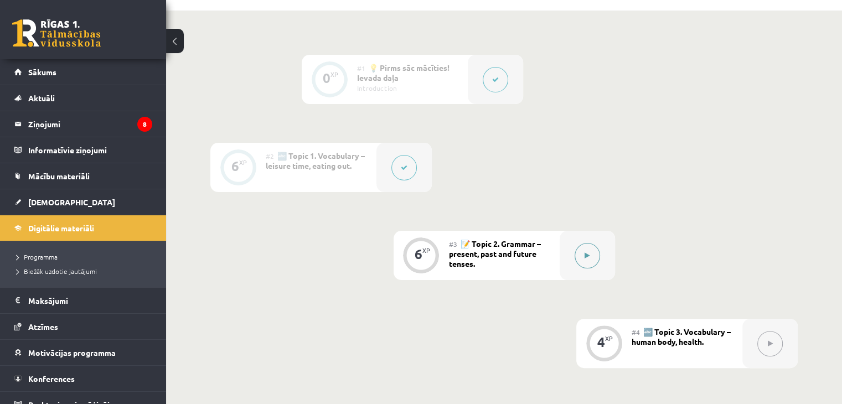
click at [579, 268] on div at bounding box center [587, 255] width 55 height 49
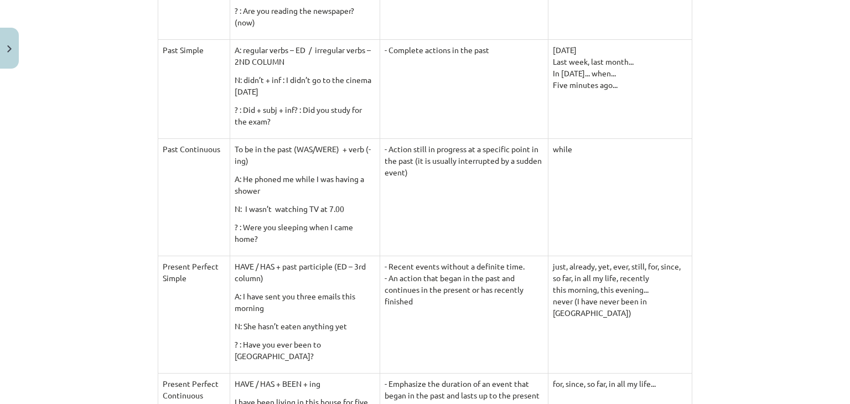
scroll to position [0, 0]
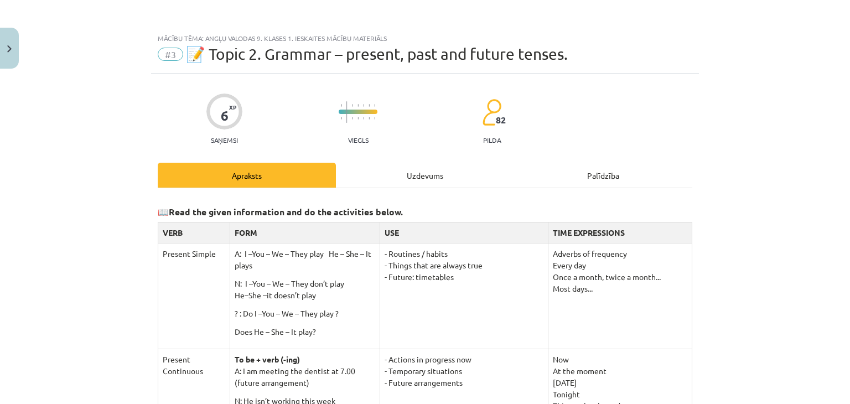
click at [426, 165] on div "Uzdevums" at bounding box center [425, 175] width 178 height 25
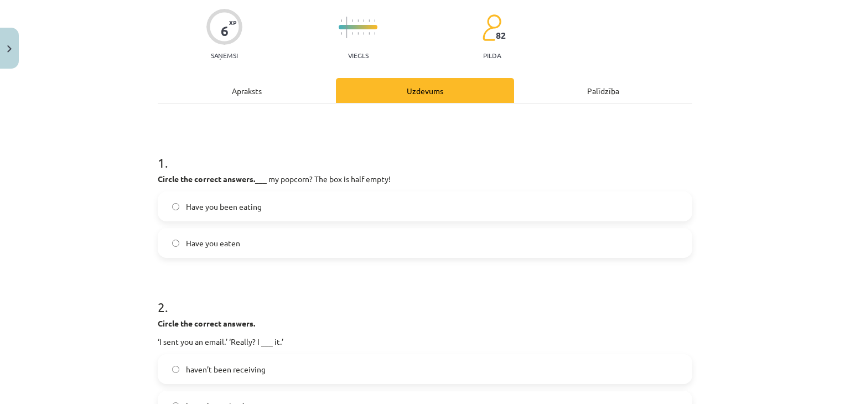
scroll to position [85, 0]
click at [256, 96] on div "Apraksts" at bounding box center [247, 89] width 178 height 25
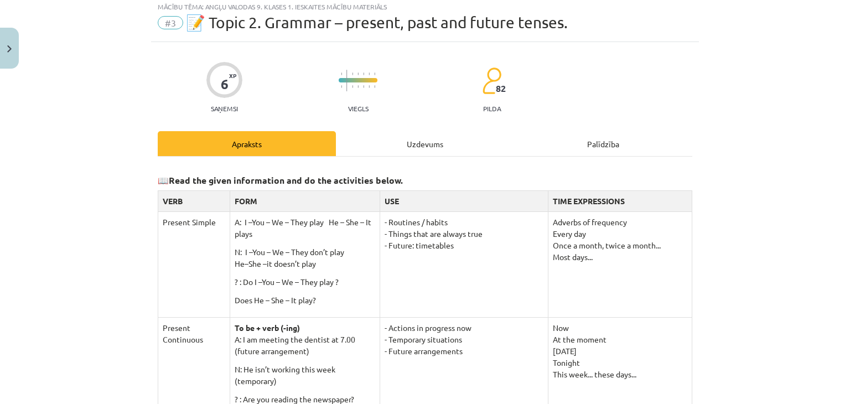
scroll to position [28, 0]
